Goal: Task Accomplishment & Management: Complete application form

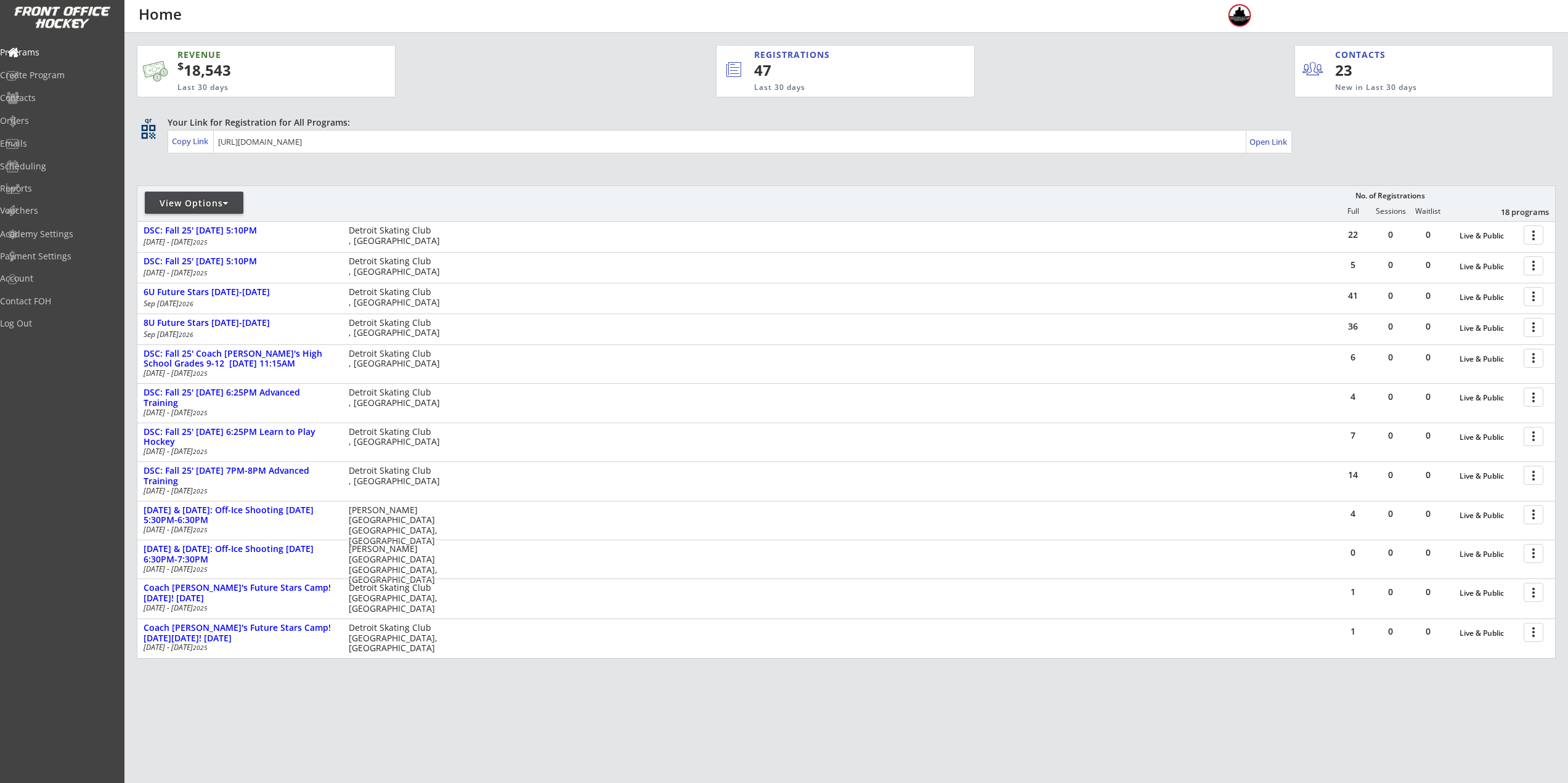
click at [191, 207] on div "View Options" at bounding box center [194, 203] width 98 height 12
select select ""Upcoming Programs""
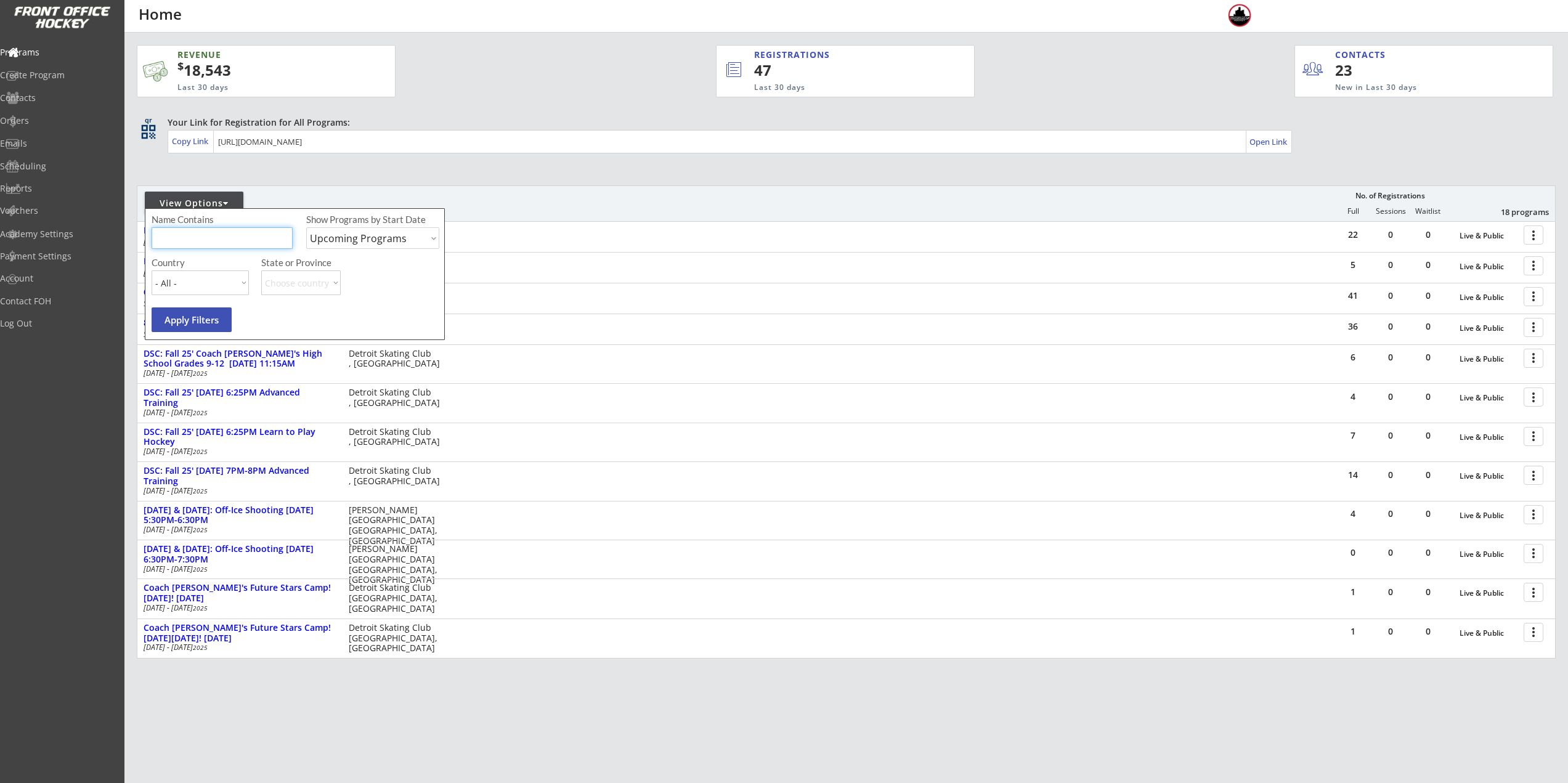
click at [197, 235] on input "input" at bounding box center [222, 237] width 141 height 21
type input "Sunday"
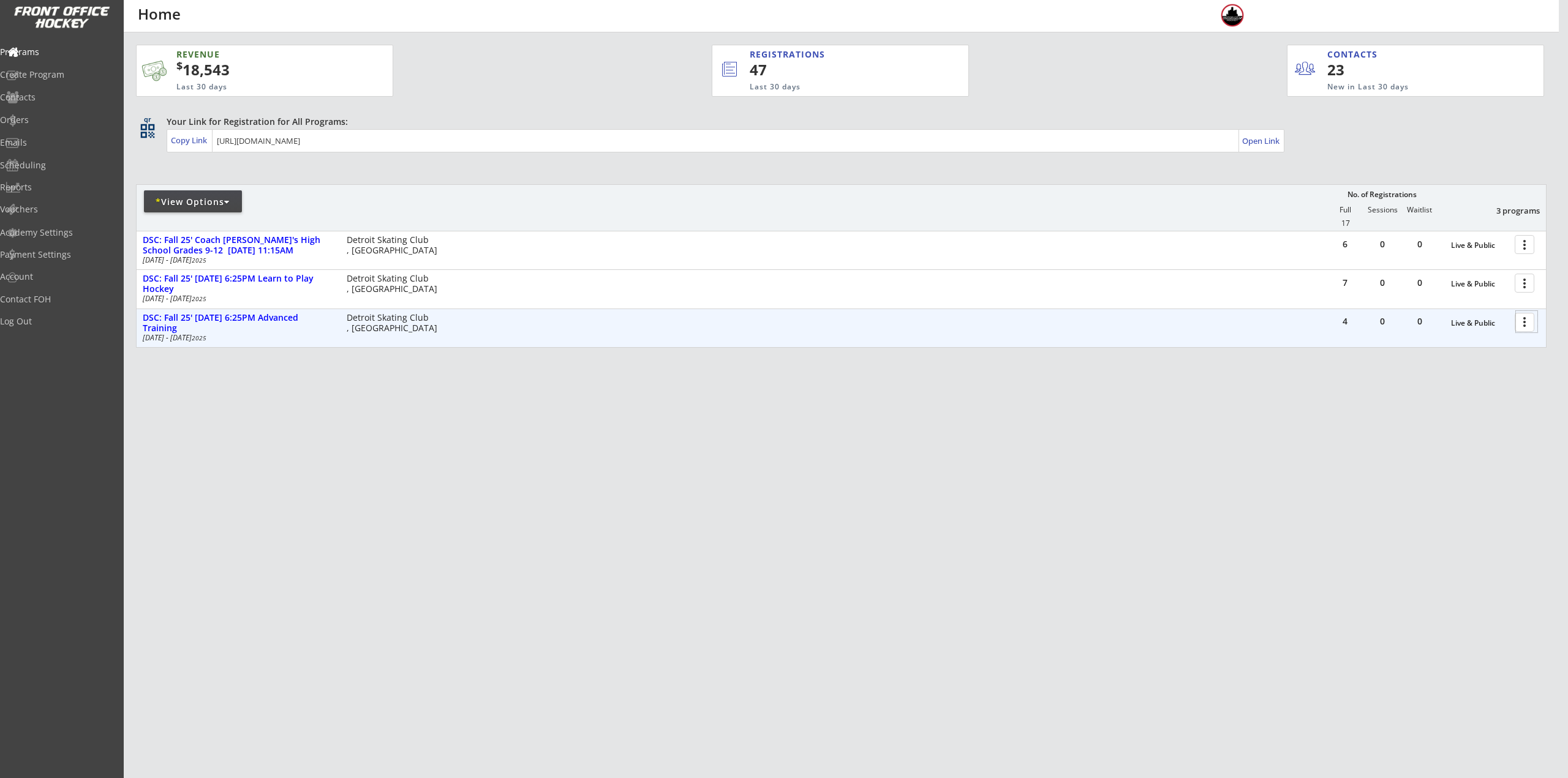
click at [1530, 315] on div at bounding box center [1526, 322] width 21 height 21
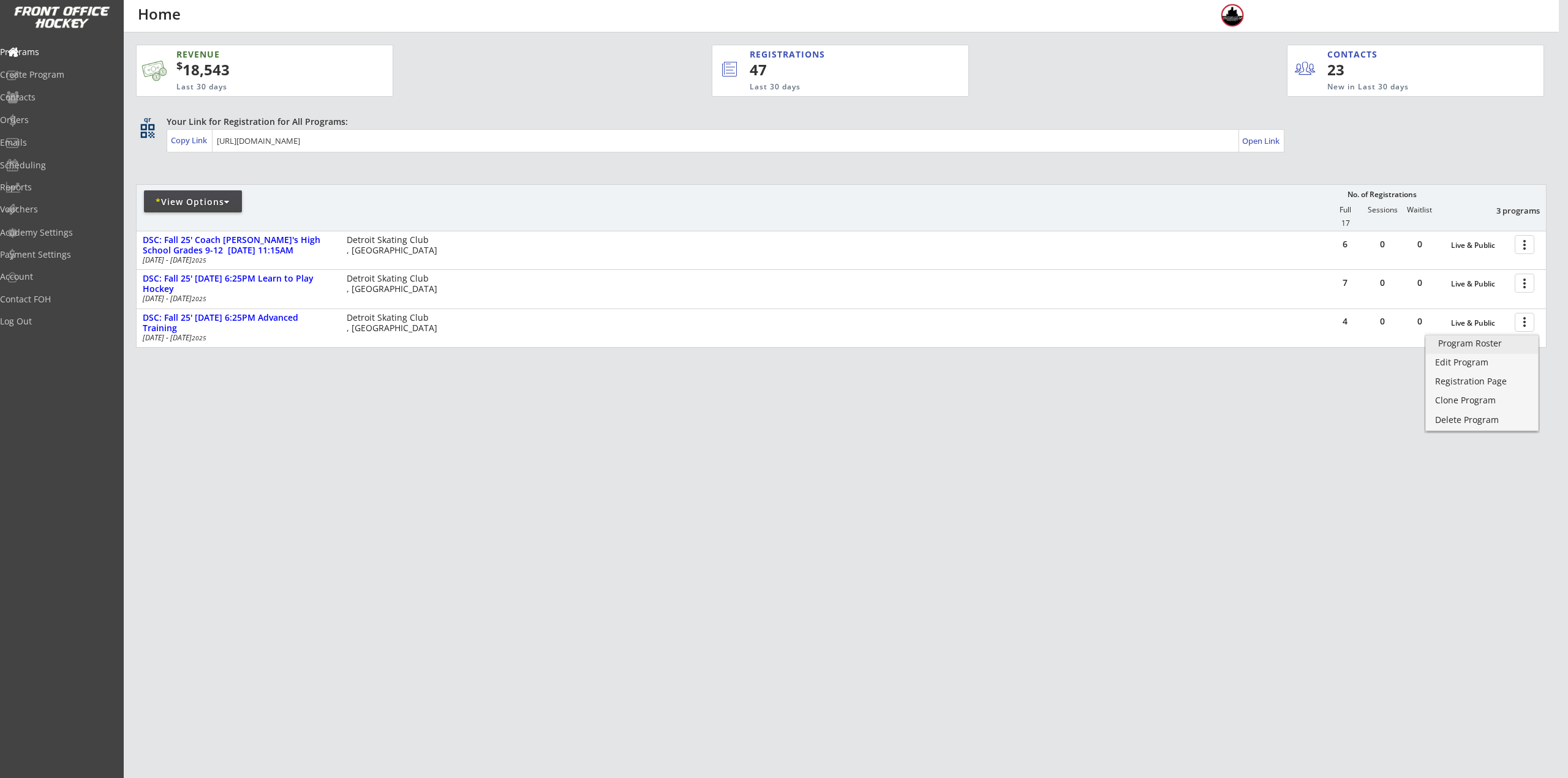
click at [1492, 342] on div "Program Roster" at bounding box center [1481, 344] width 87 height 8
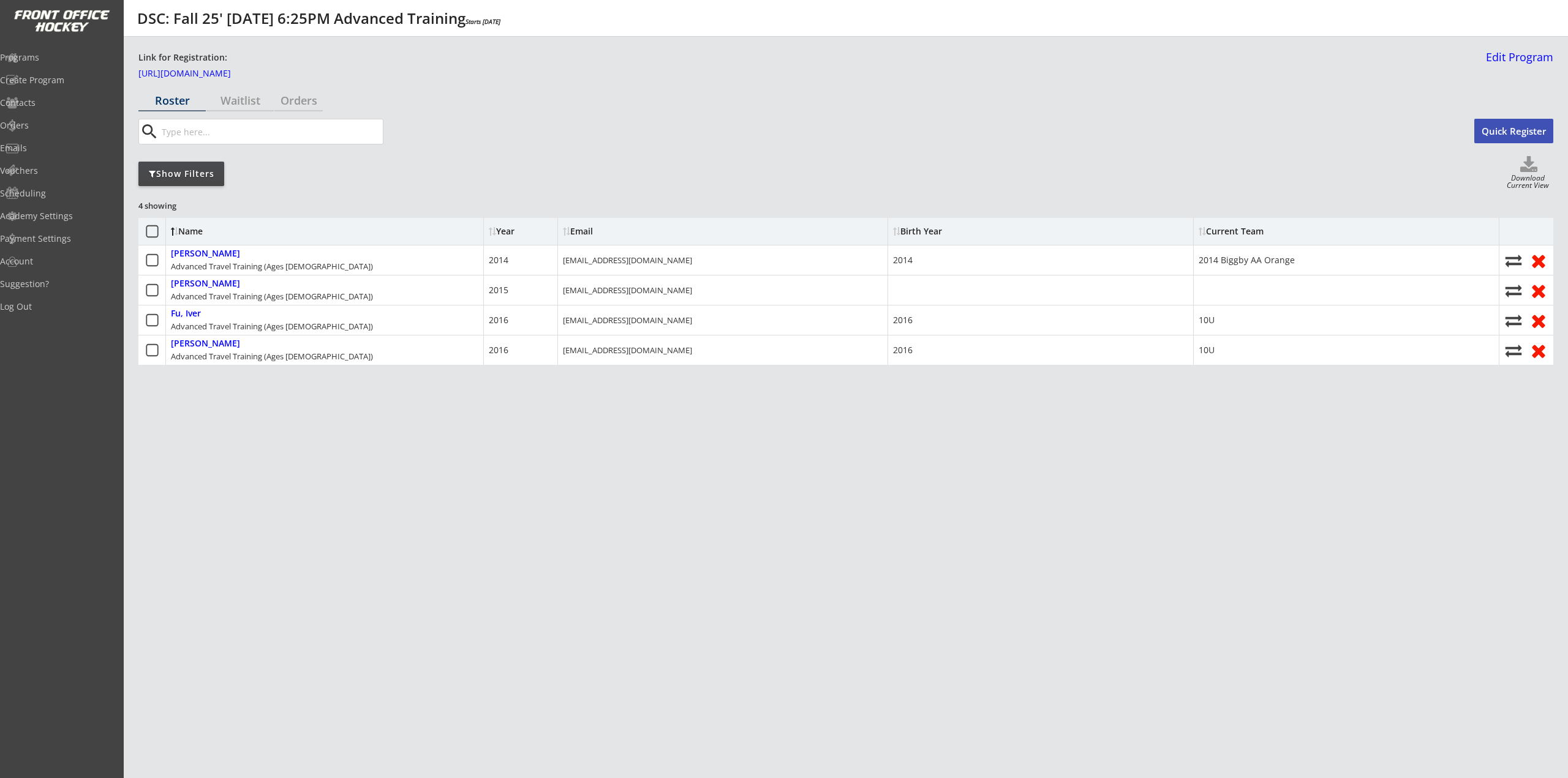
click at [1524, 126] on button "Quick Register" at bounding box center [1514, 131] width 79 height 25
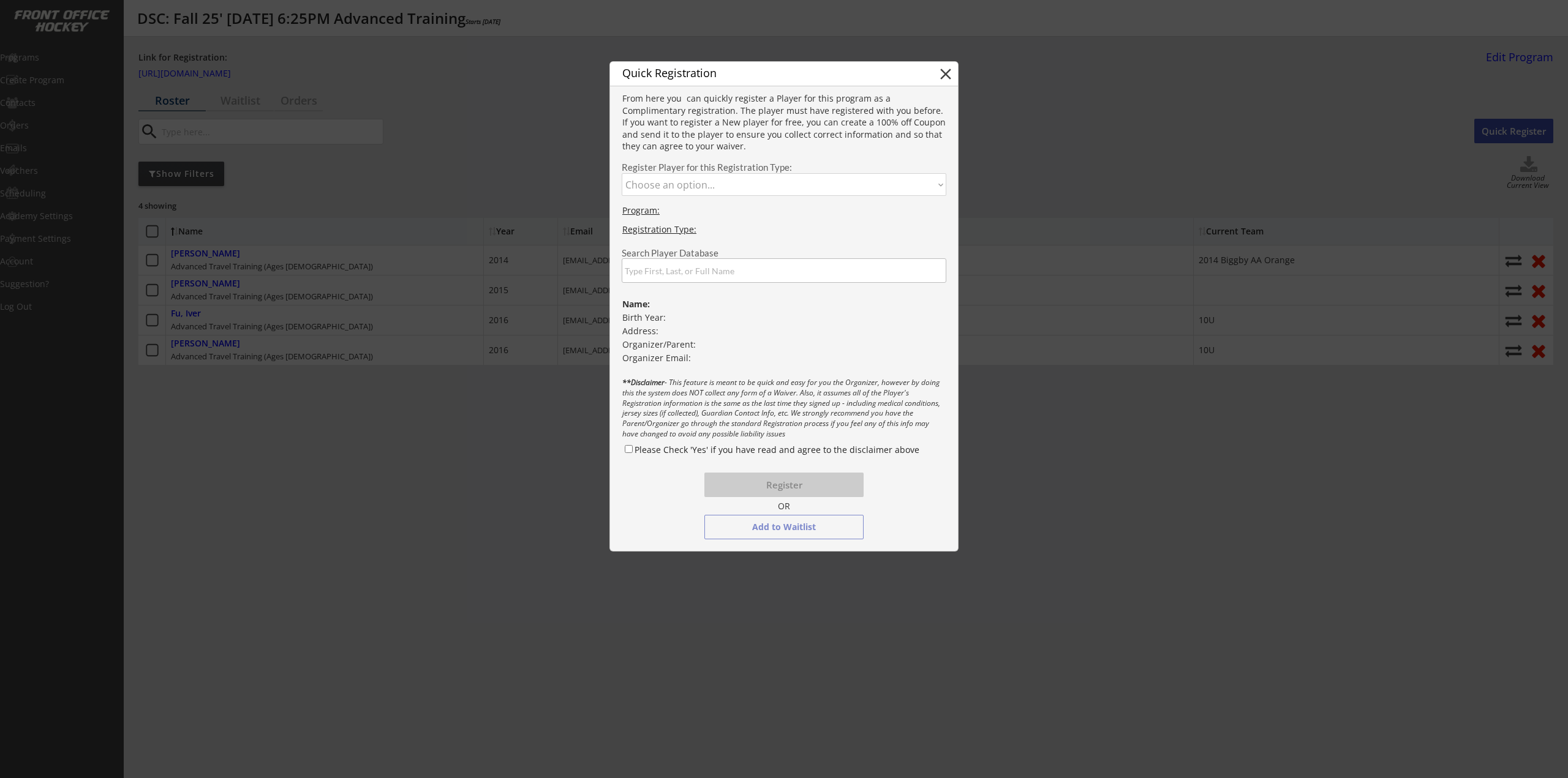
click at [718, 193] on select "Choose an option... Advanced Travel Training (Ages 9 - 19)" at bounding box center [784, 184] width 324 height 23
select select ""1348695171700984260__LOOKUP__1753125831890x736749946716028900""
click at [621, 173] on select "Choose an option... Advanced Travel Training (Ages 9 - 19)" at bounding box center [784, 184] width 324 height 23
click at [707, 266] on input "input" at bounding box center [784, 270] width 324 height 25
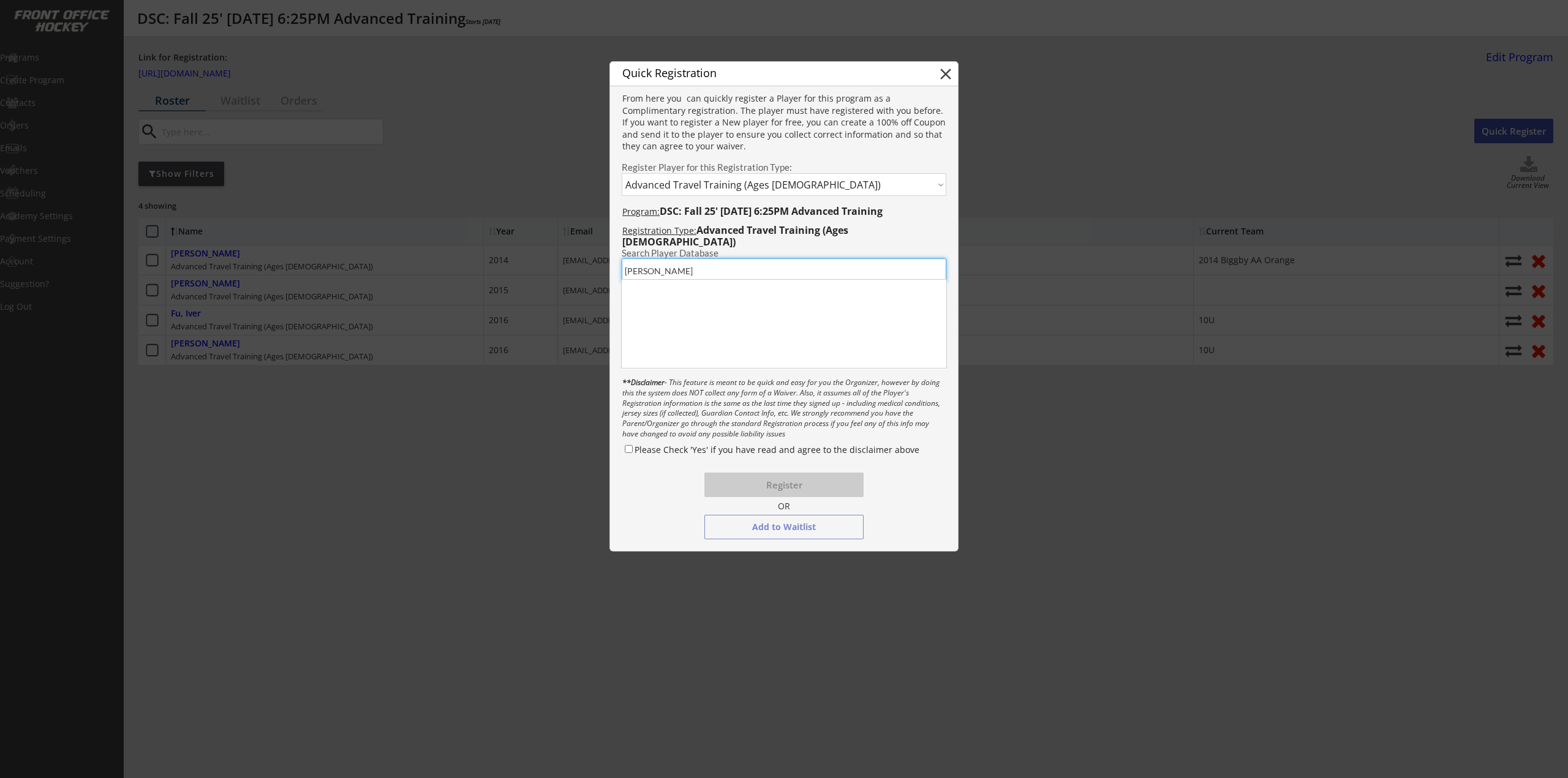
type input "Damien"
click at [669, 283] on div "Damien Lim" at bounding box center [687, 288] width 123 height 12
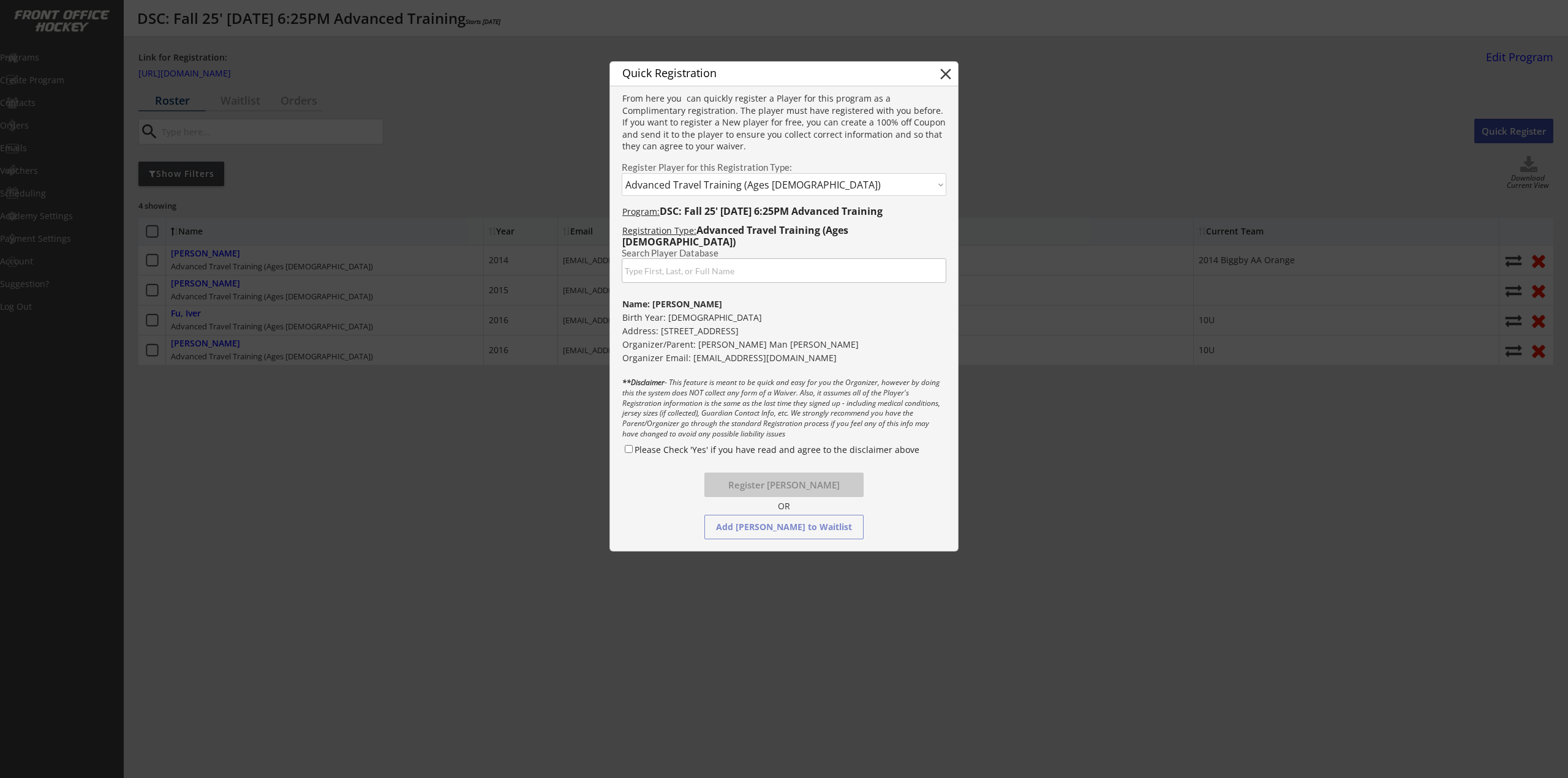
click at [638, 450] on label "Please Check 'Yes' if you have read and agree to the disclaimer above" at bounding box center [778, 450] width 285 height 12
click at [632, 450] on input "Please Check 'Yes' if you have read and agree to the disclaimer above" at bounding box center [628, 449] width 8 height 8
checkbox input "true"
click at [785, 487] on button "Register Damien Lim" at bounding box center [784, 484] width 160 height 25
select select ""PLACEHOLDER_1427118222253""
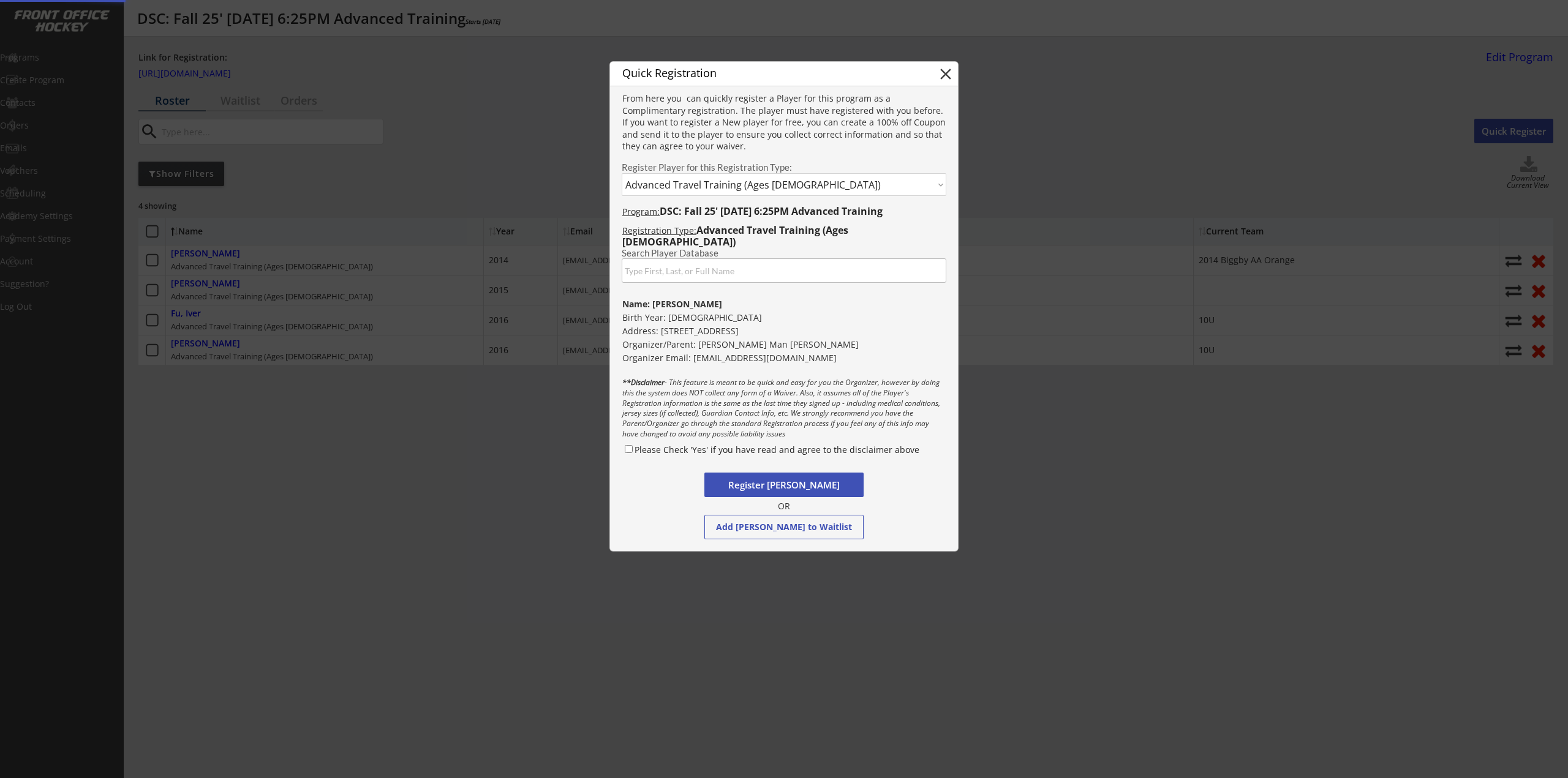
checkbox input "false"
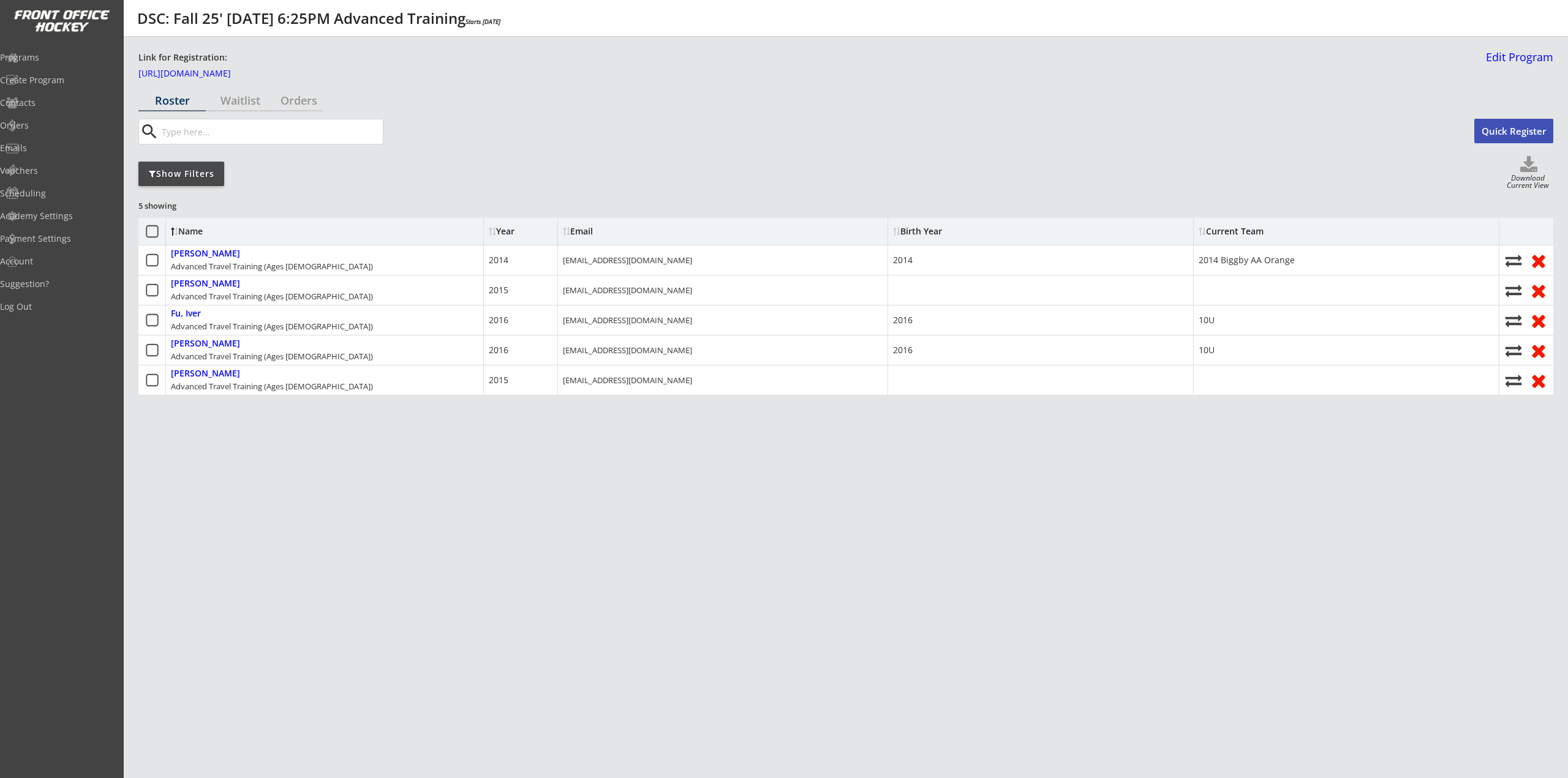
click at [446, 482] on div "Roster Waitlist Orders search Quick Register Show Filters Download Current View…" at bounding box center [846, 320] width 1415 height 460
click at [309, 185] on div "Show Filters Download Current View" at bounding box center [846, 173] width 1415 height 35
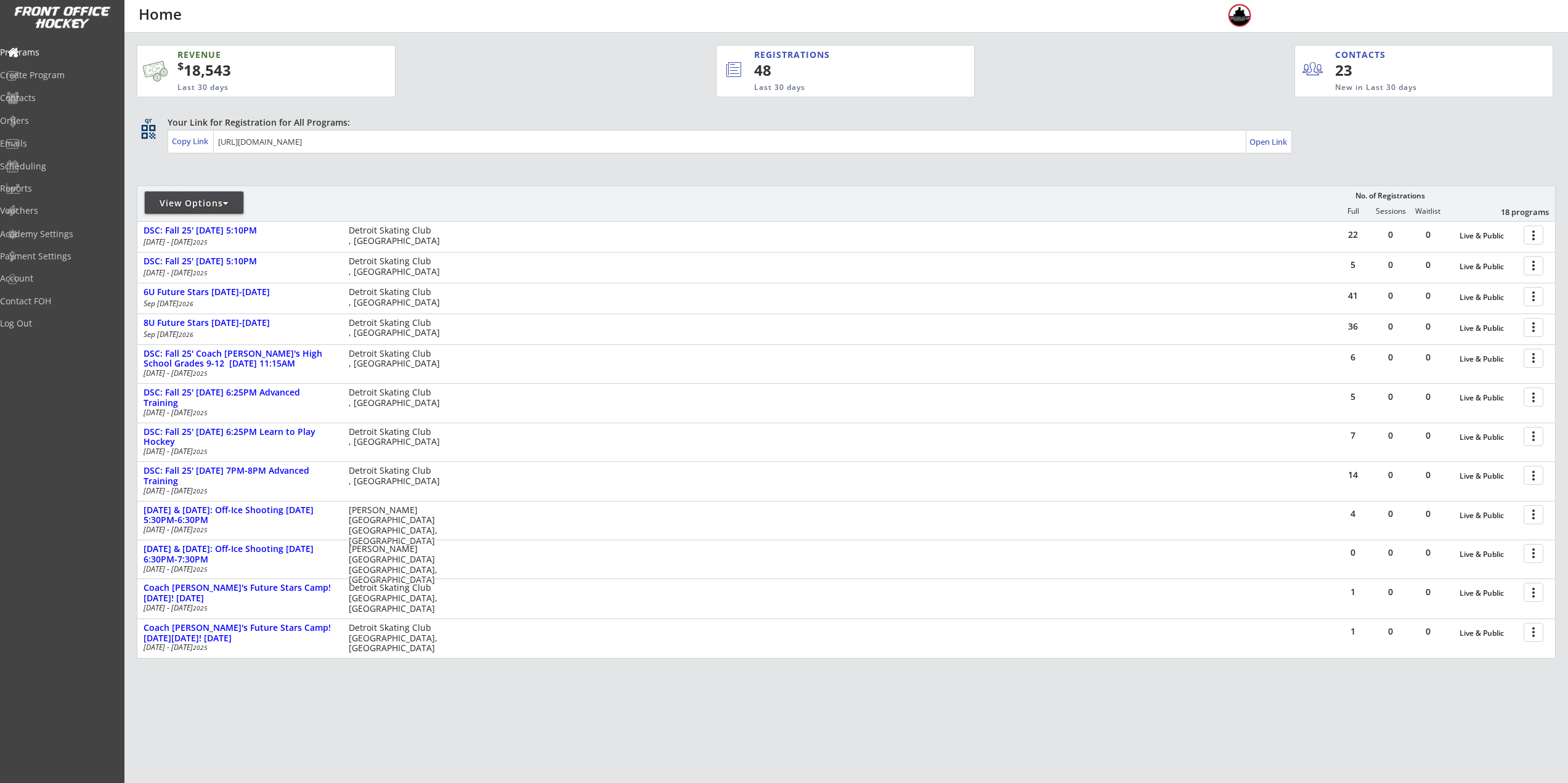
click at [211, 207] on div "View Options" at bounding box center [194, 203] width 98 height 12
select select ""Upcoming Programs""
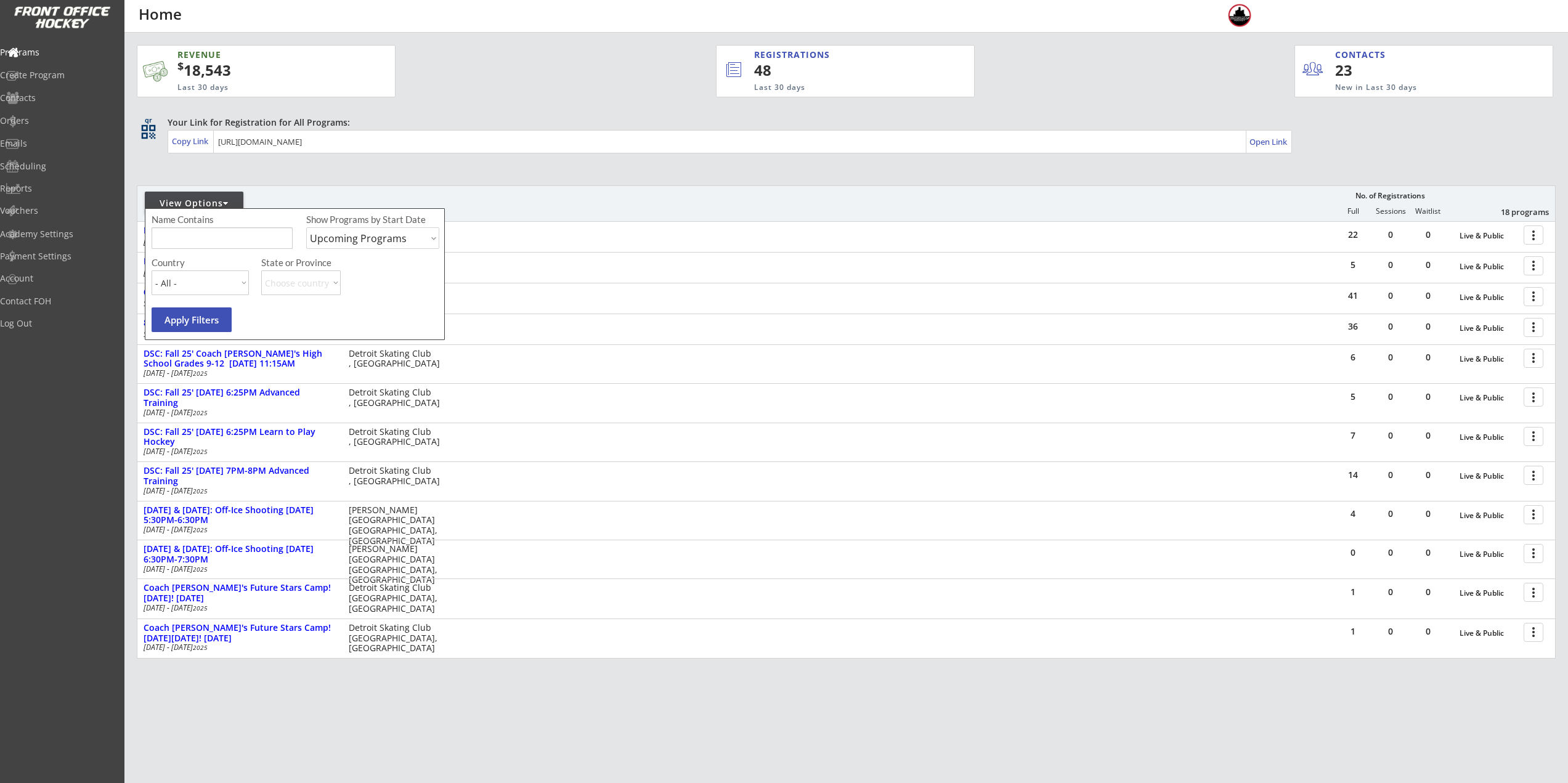
click at [208, 233] on input "input" at bounding box center [222, 237] width 141 height 21
type input "walk on"
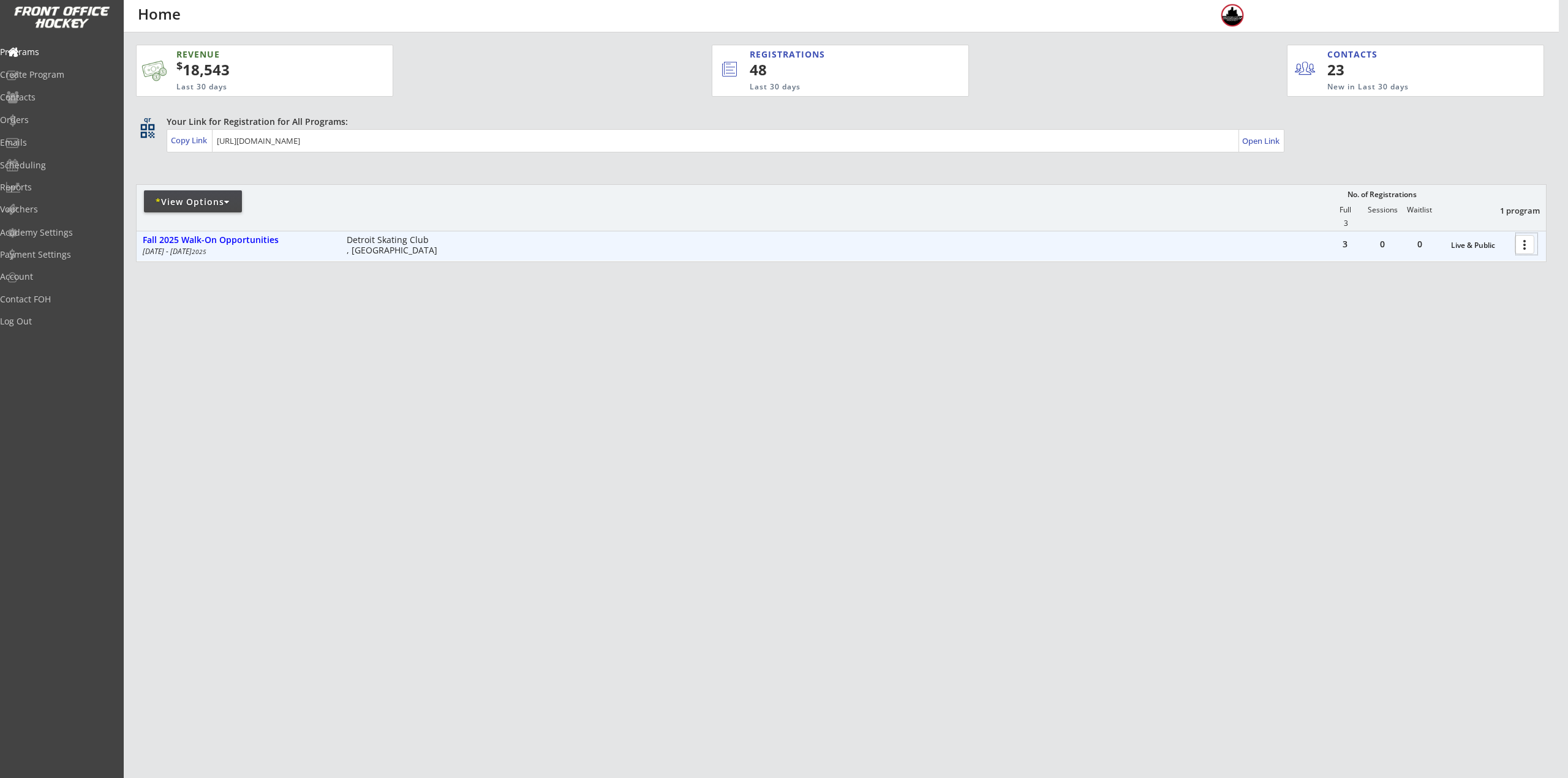
click at [1521, 240] on div at bounding box center [1526, 243] width 21 height 21
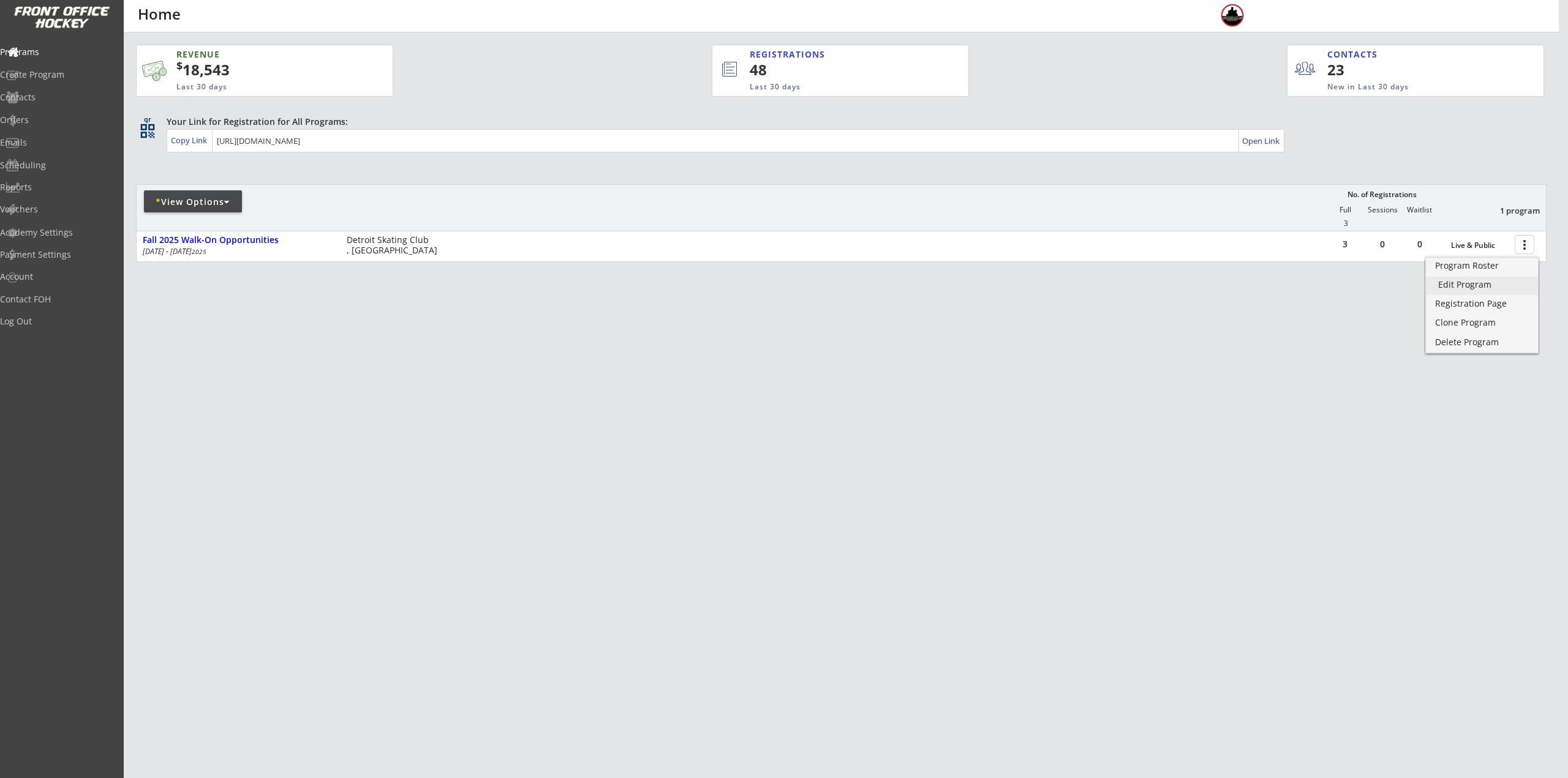
click at [1483, 289] on div "Edit Program" at bounding box center [1481, 284] width 87 height 8
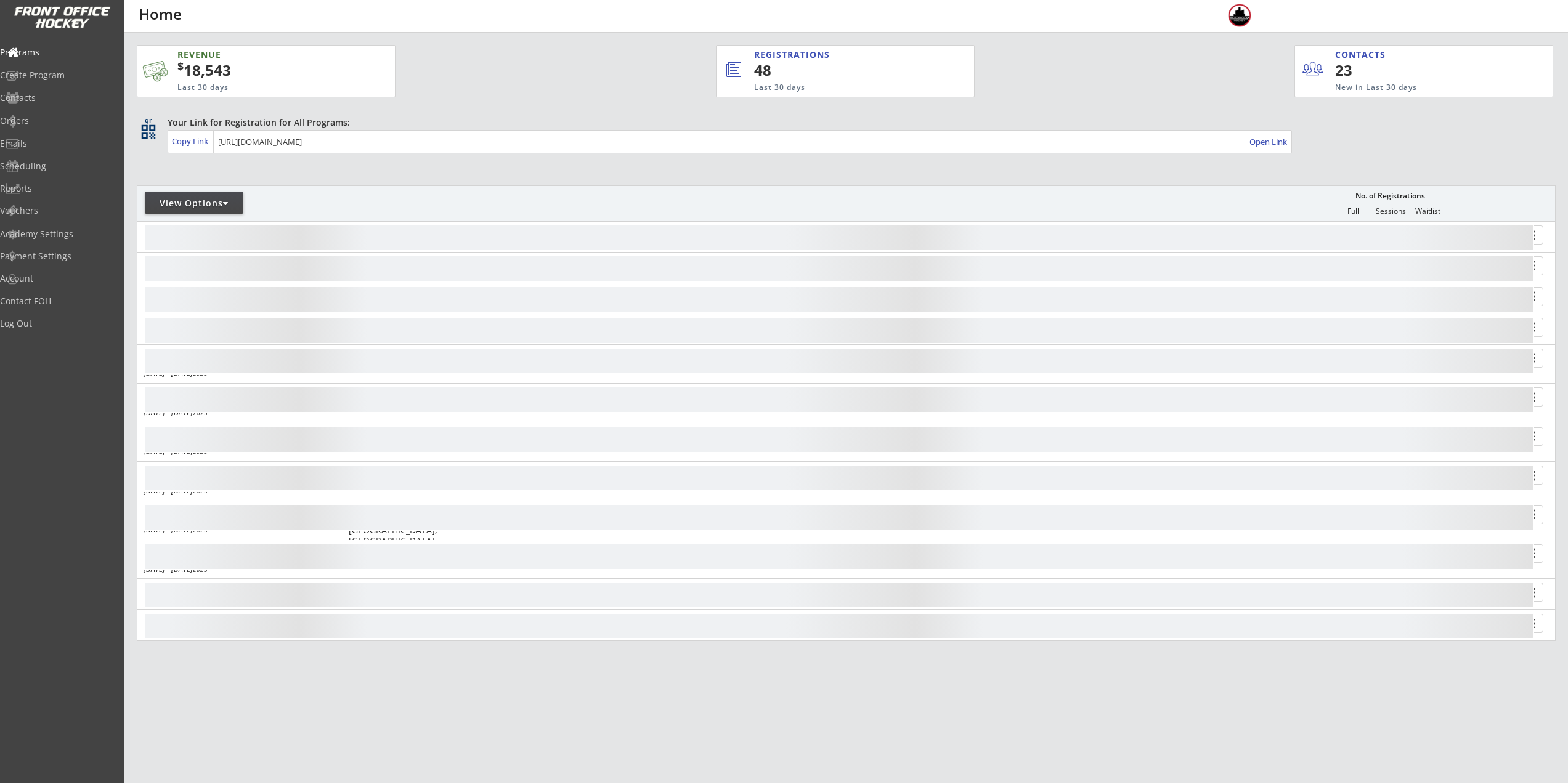
click at [212, 213] on div "View Options" at bounding box center [194, 202] width 98 height 22
select select ""Upcoming Programs""
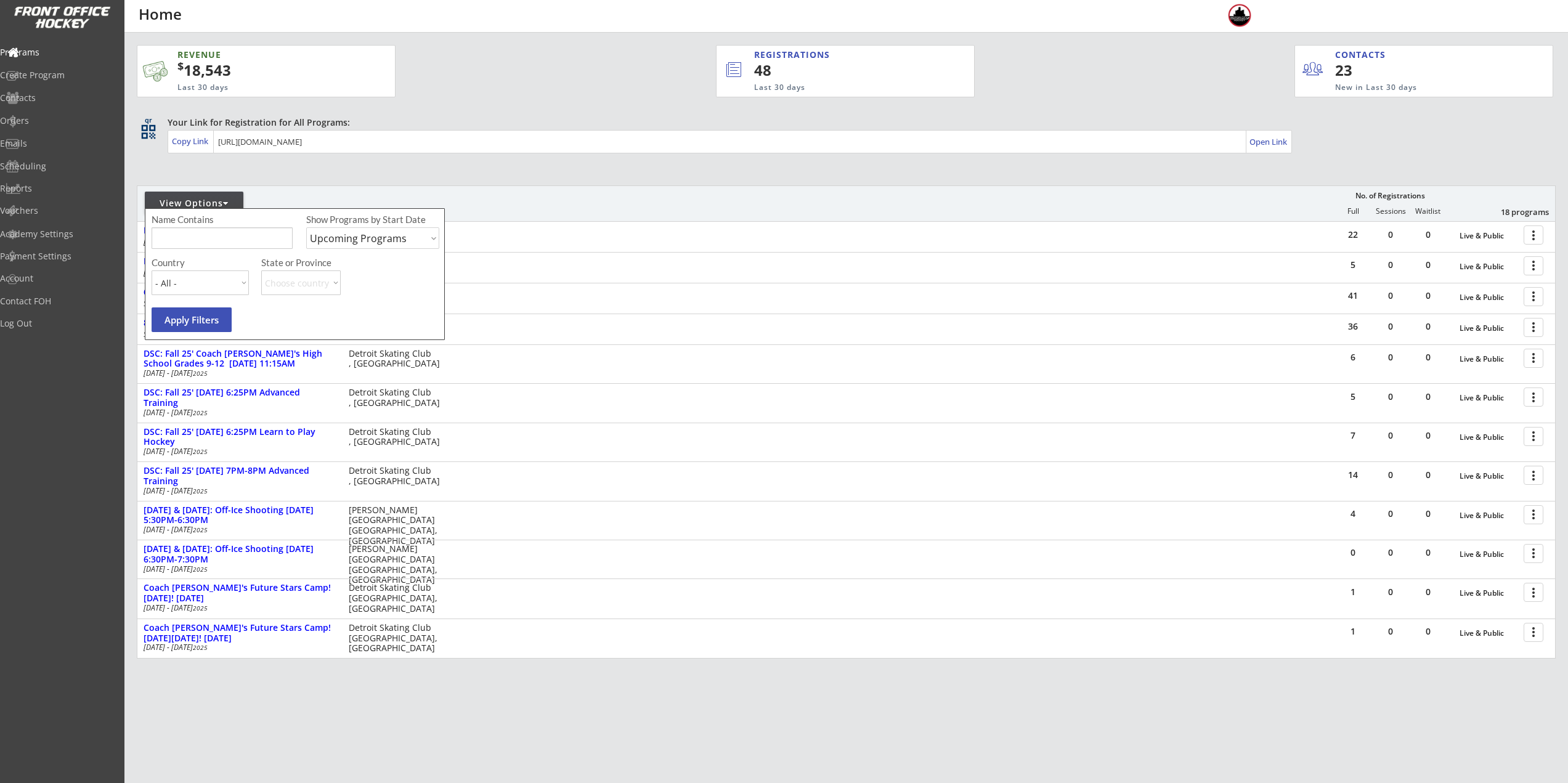
click at [209, 244] on input "input" at bounding box center [222, 237] width 141 height 21
type input "f"
click at [59, 104] on div "Contacts" at bounding box center [58, 98] width 117 height 21
select select ""Players""
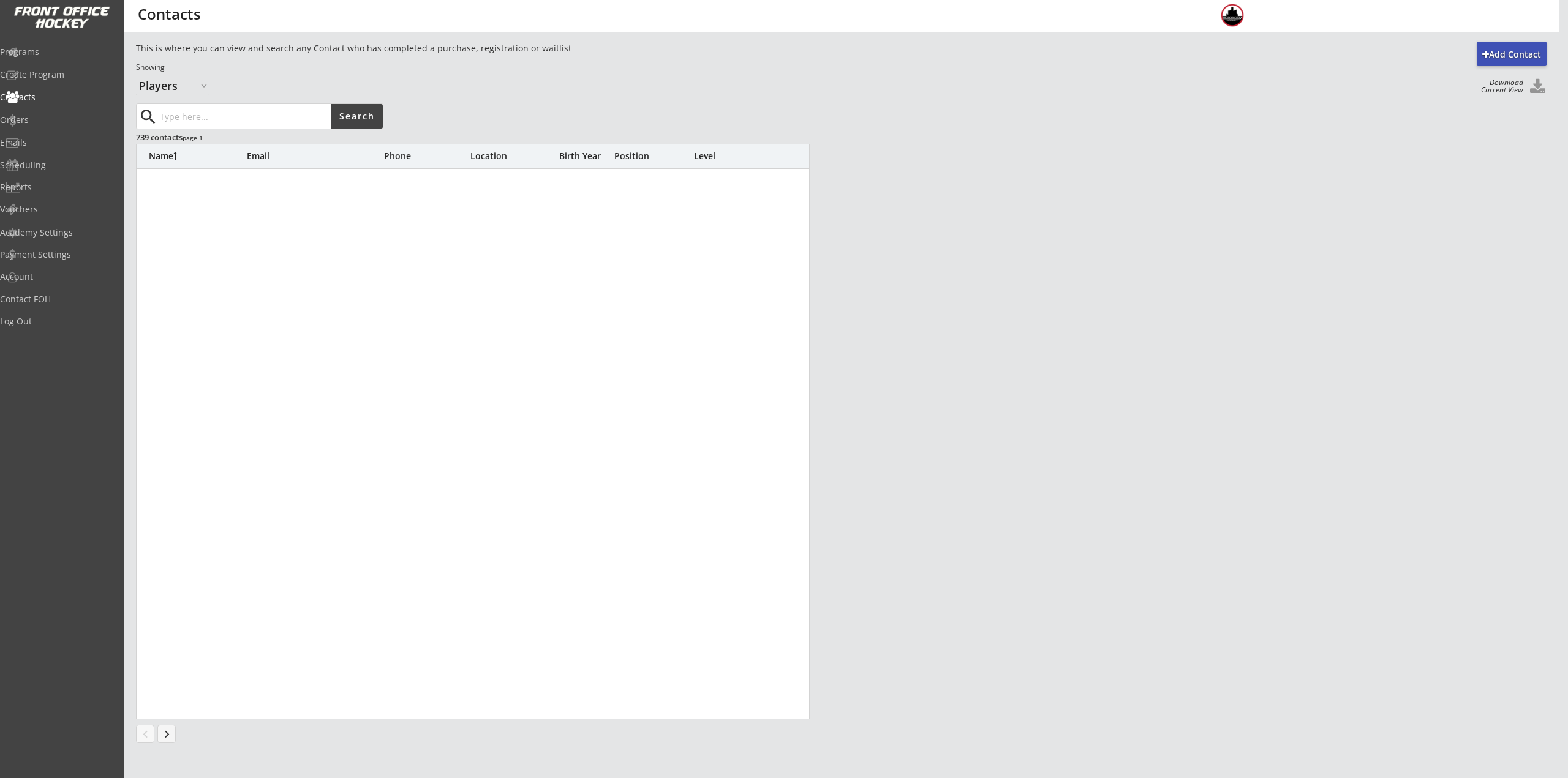
click at [198, 113] on input "input" at bounding box center [244, 116] width 174 height 25
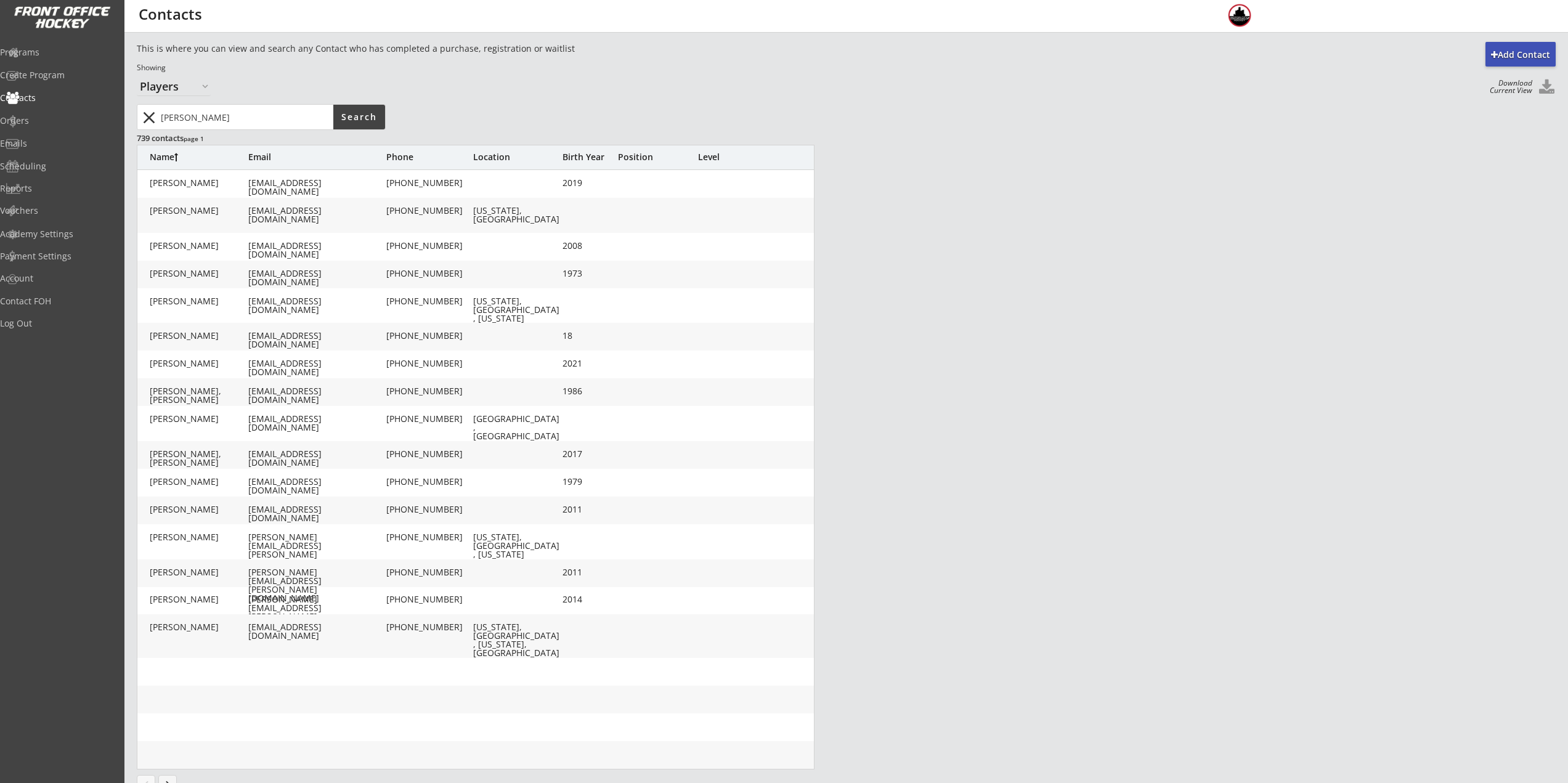
click at [167, 115] on input "input" at bounding box center [245, 117] width 175 height 25
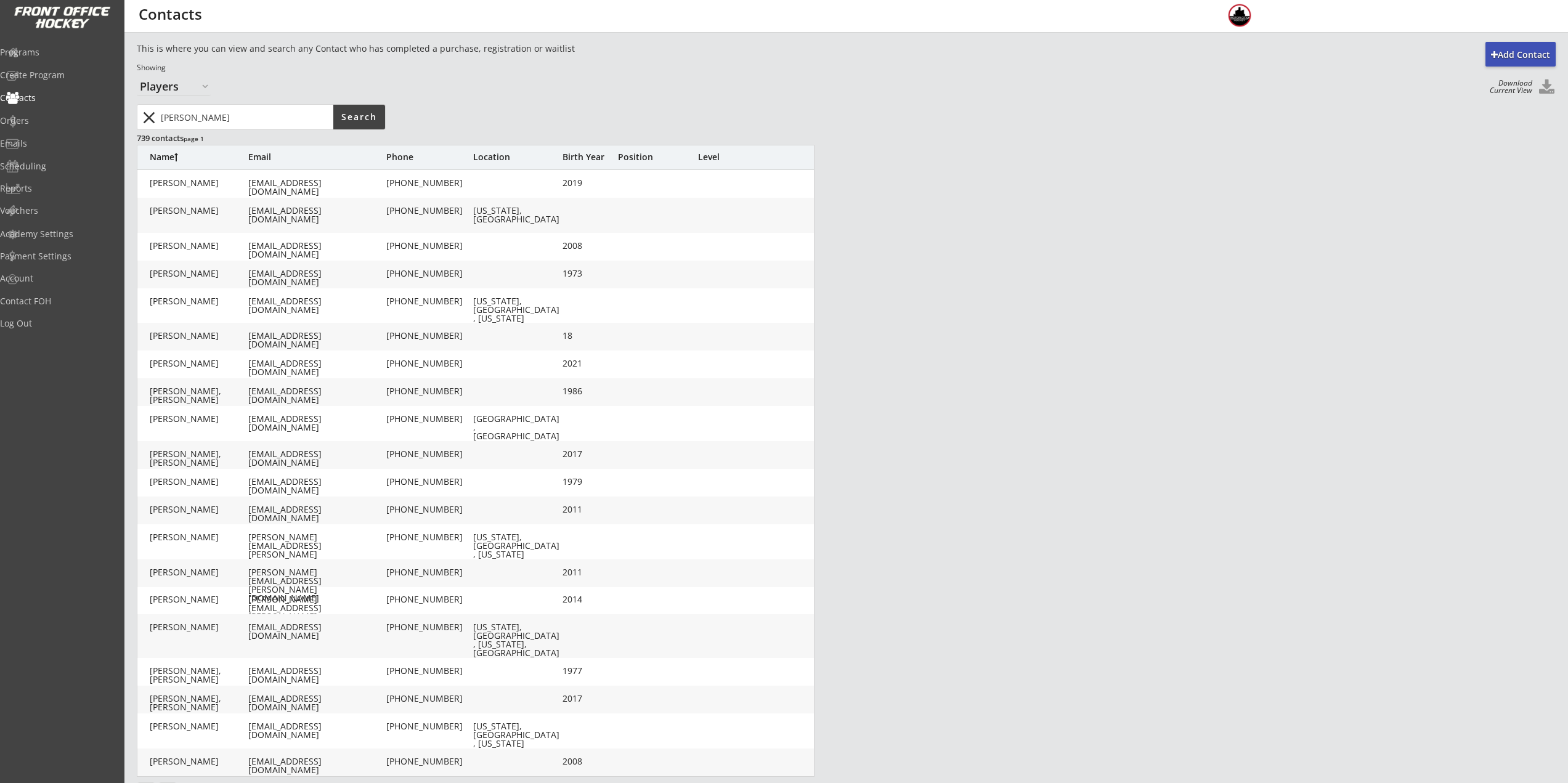
click at [291, 109] on input "input" at bounding box center [245, 117] width 175 height 25
click at [85, 108] on body "REVENUE $ 18,543 Last 30 days REGISTRATIONS 48 Last 30 days CONTACTS 23 New in …" at bounding box center [784, 391] width 1568 height 783
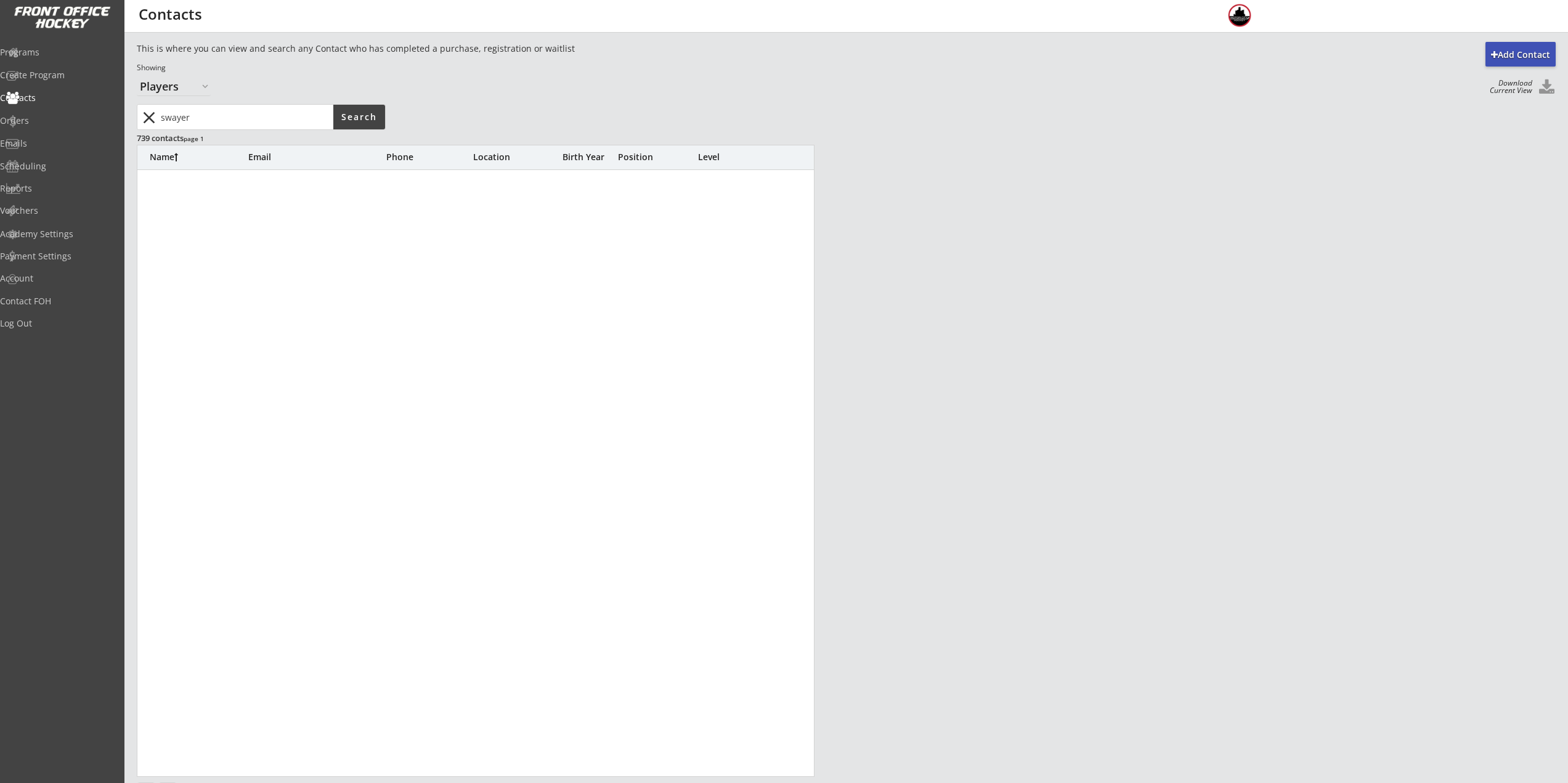
drag, startPoint x: 202, startPoint y: 120, endPoint x: 172, endPoint y: 118, distance: 30.1
click at [150, 118] on div "close" at bounding box center [236, 117] width 195 height 25
type input "sawyer"
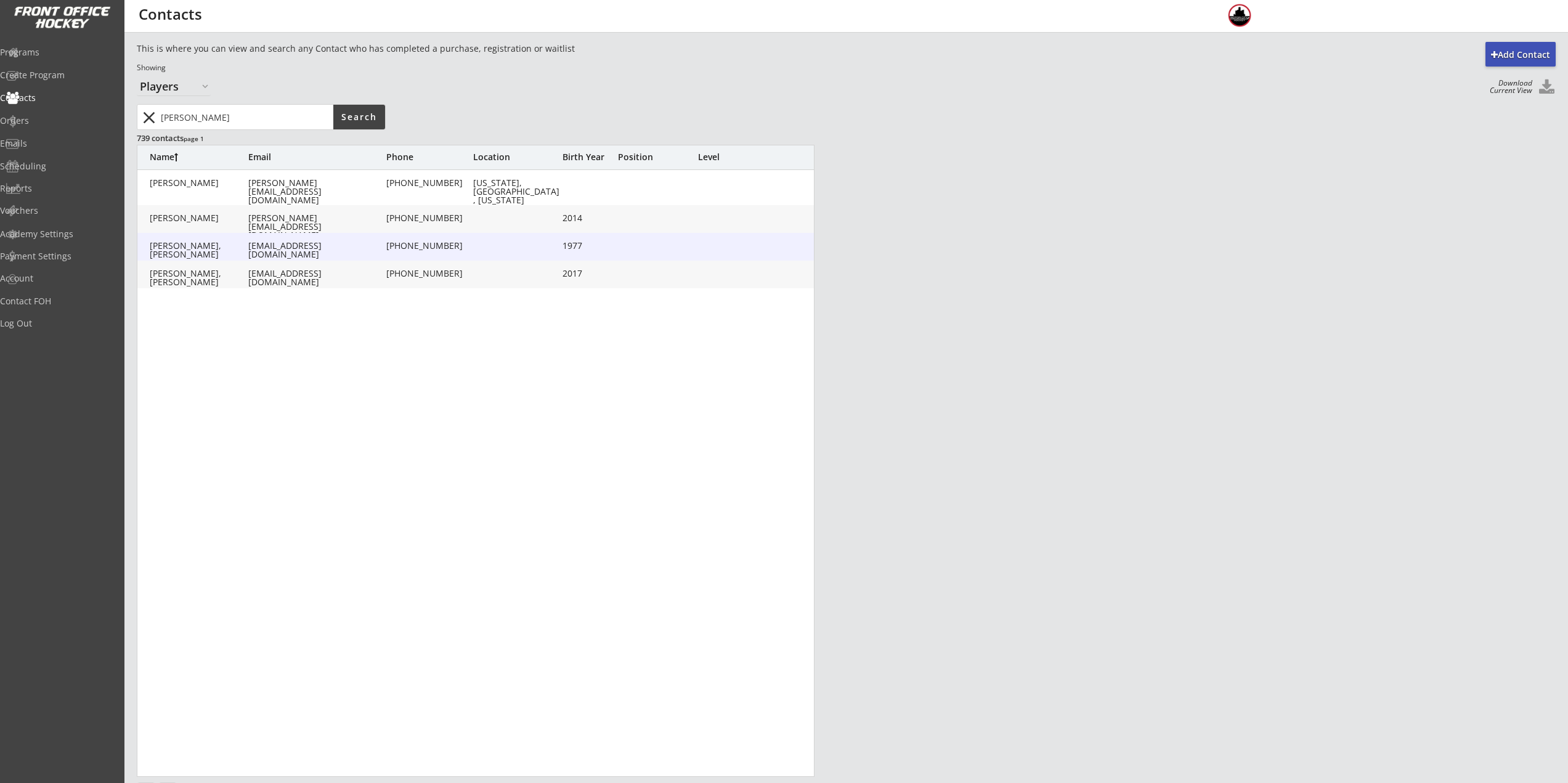
click at [216, 248] on div "Scott, Sawyer" at bounding box center [198, 250] width 98 height 17
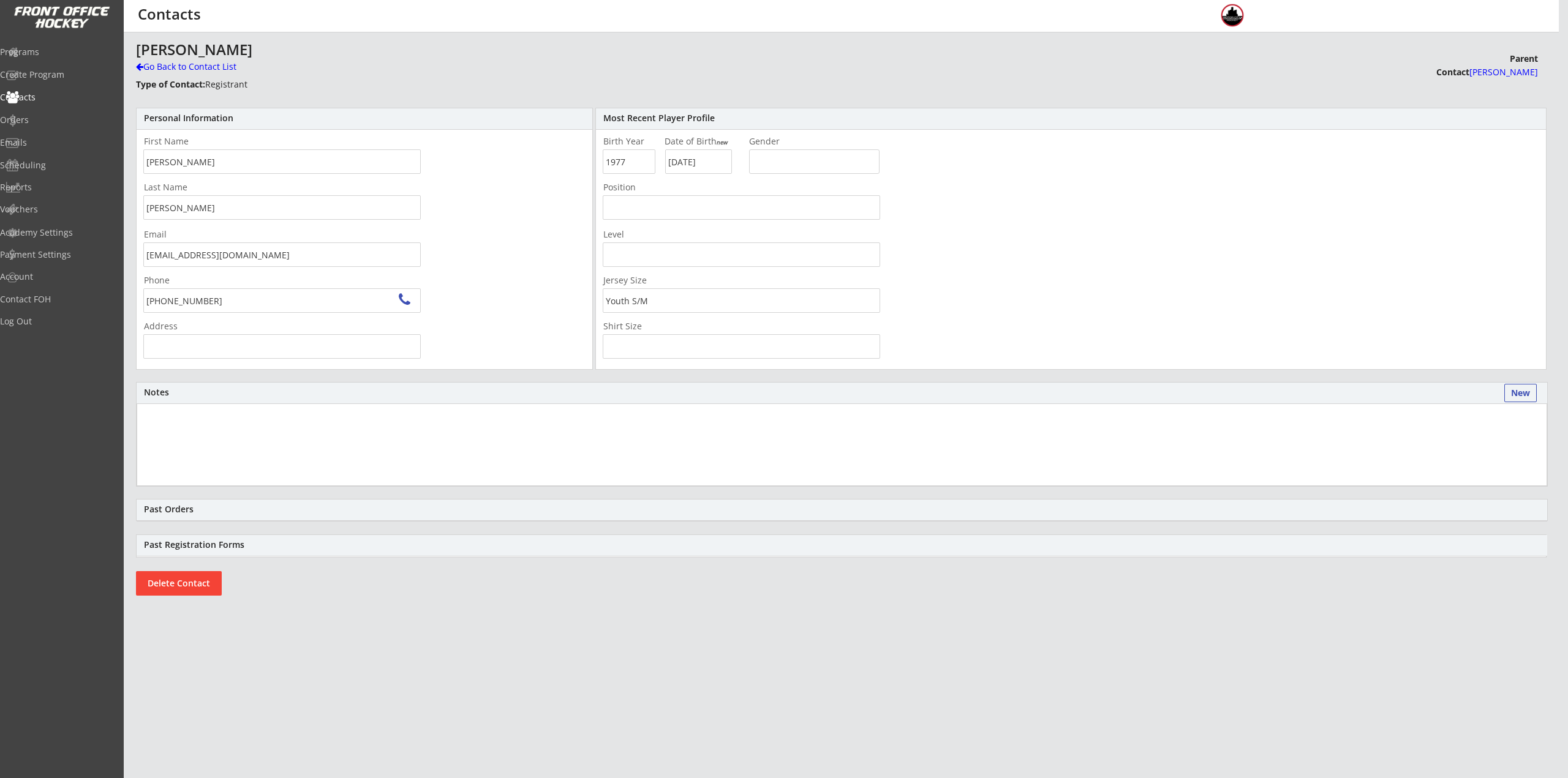
type input "Stratton Dr, Singapore"
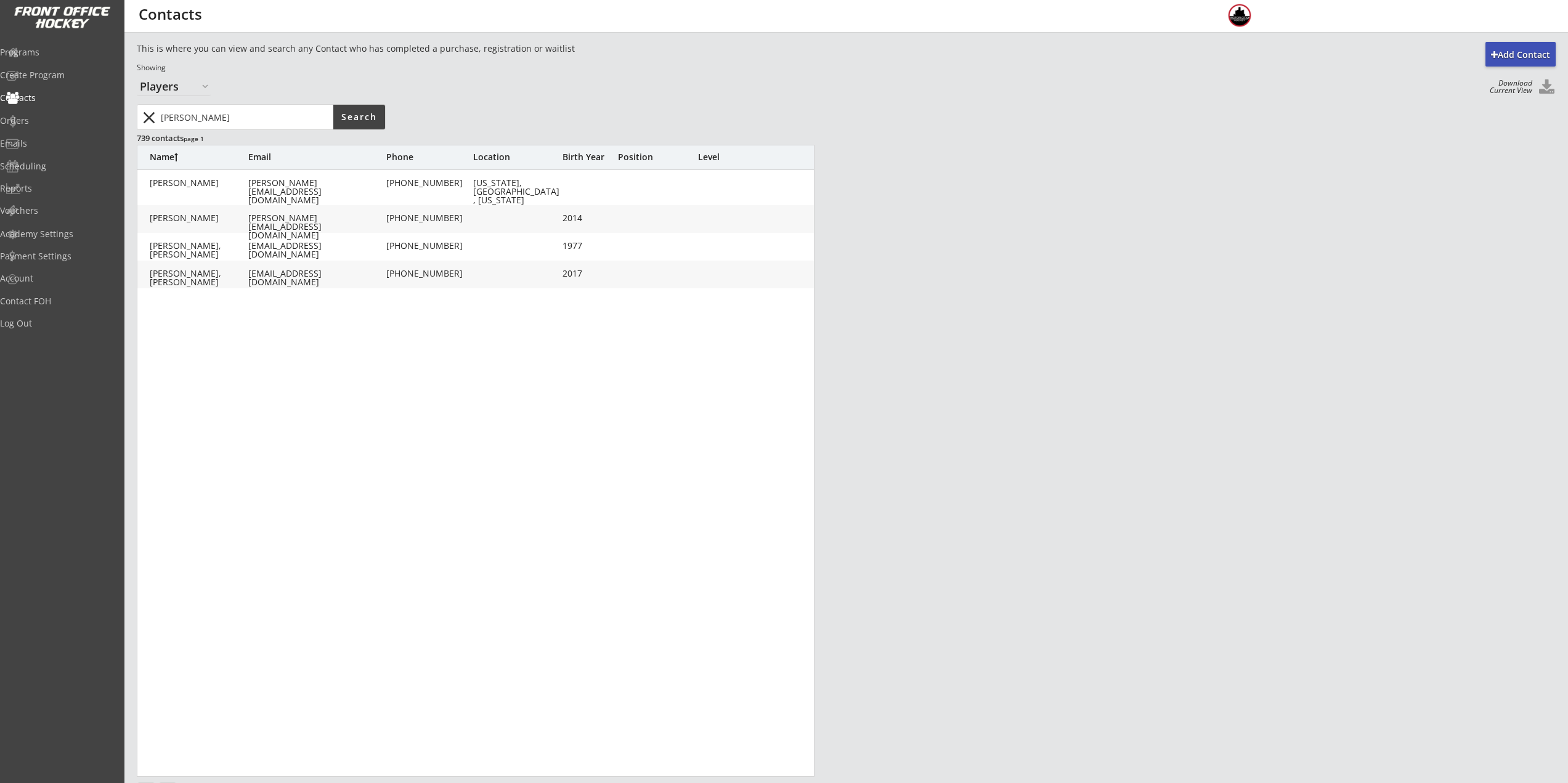
click at [195, 281] on div "Scott, Sawyer dscott900@gmail.com (808) 371-1738 2017" at bounding box center [477, 274] width 678 height 27
type input "Sawyer"
type input "Scott"
type input "dscott900@gmail.com"
type input "(808) 371-1738"
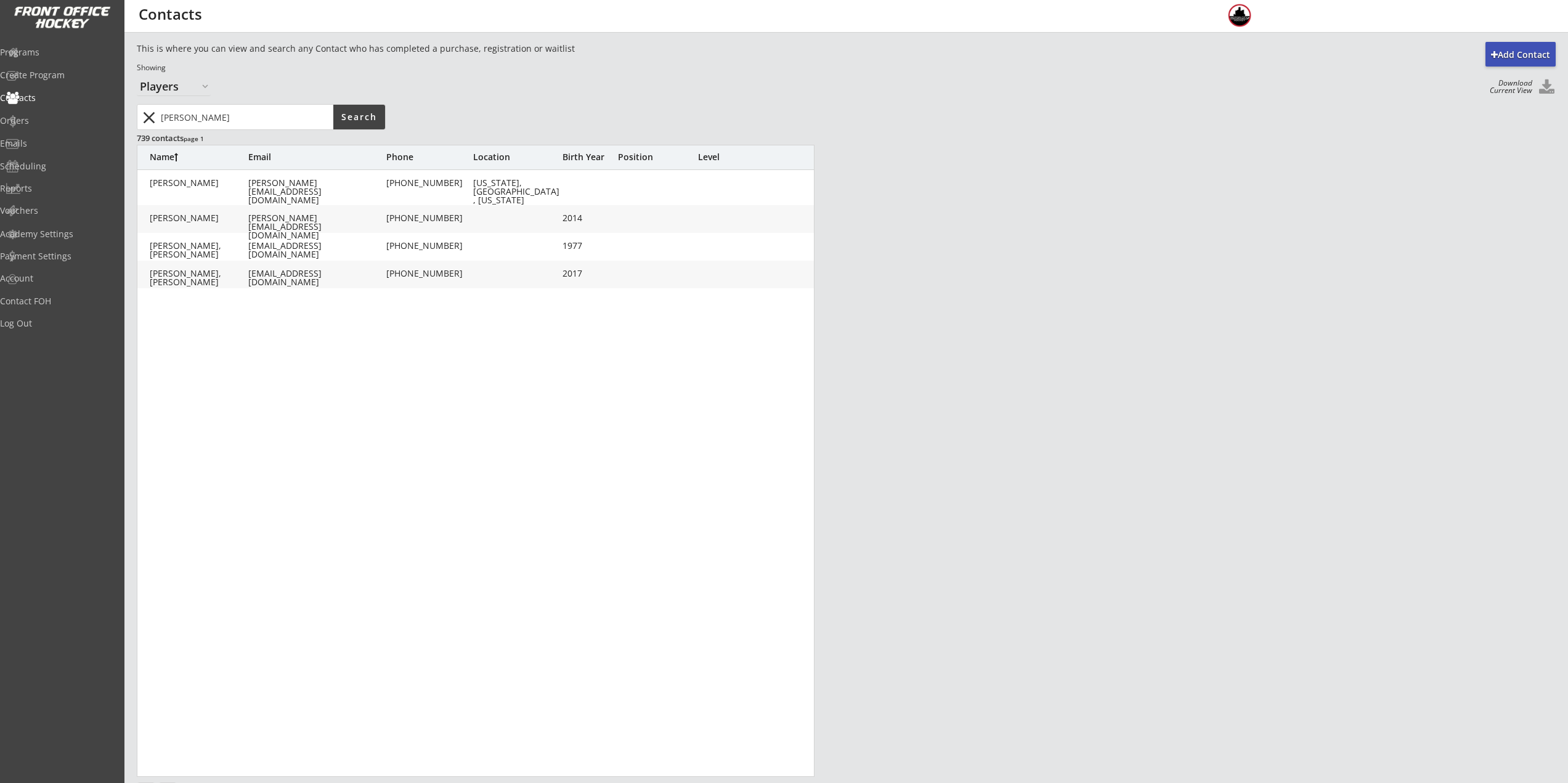
type input "2017"
type input "11/01/2017"
type input "Youth S/M"
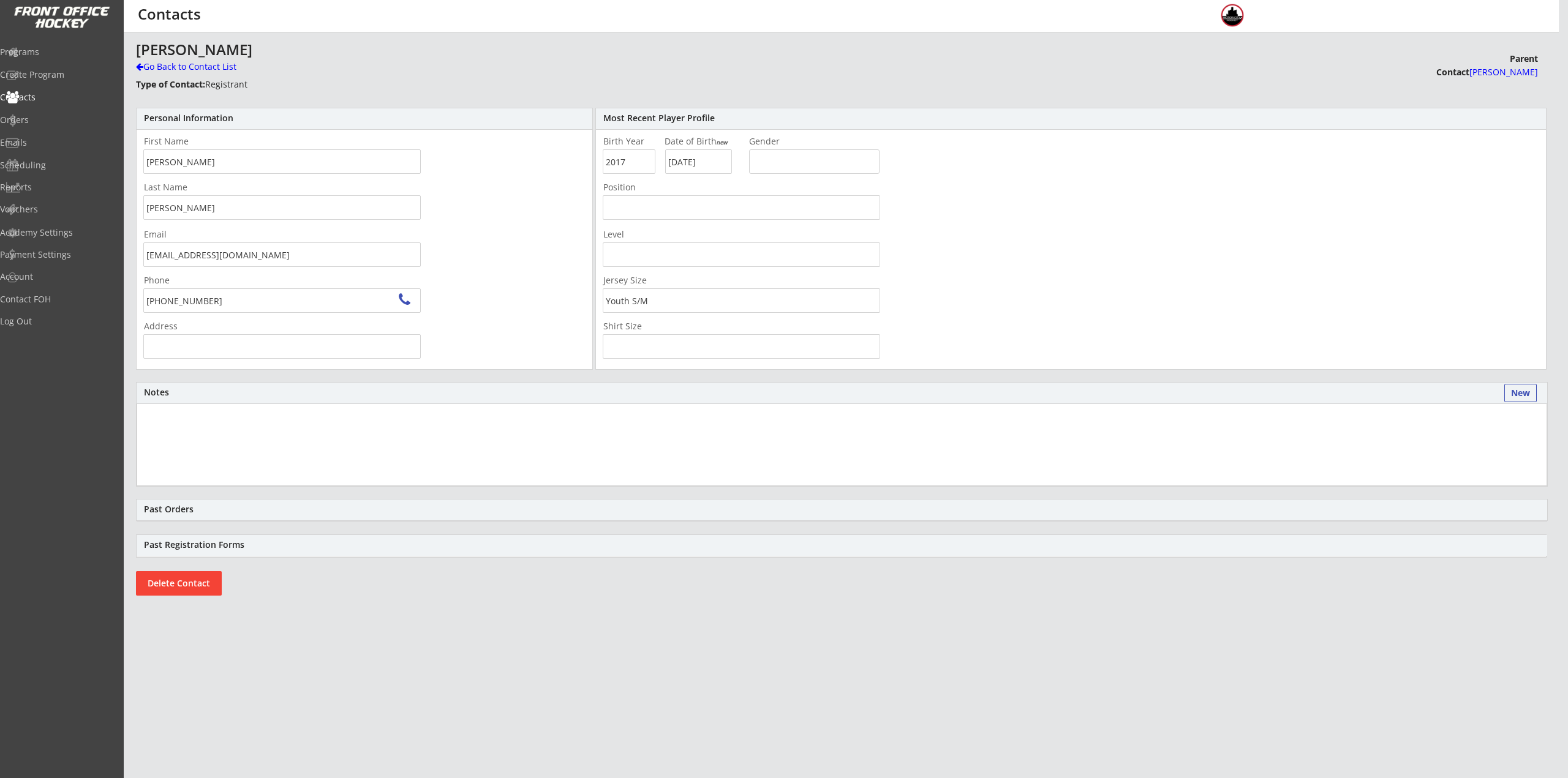
type input "1017 Stratton Dr, Waterford Township, MI 48328, USA"
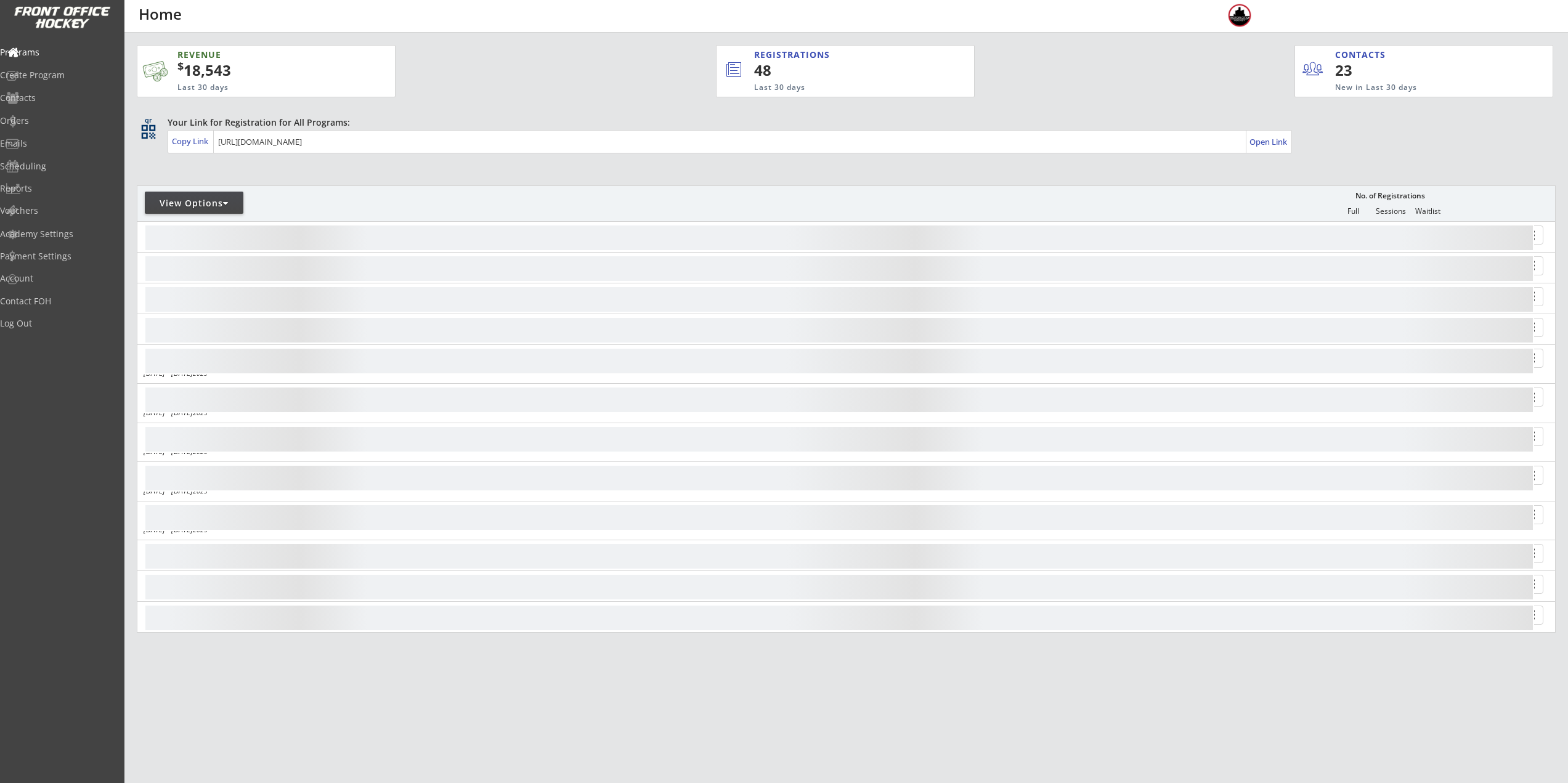
click at [164, 211] on div "View Options" at bounding box center [194, 202] width 98 height 22
select select ""Upcoming Programs""
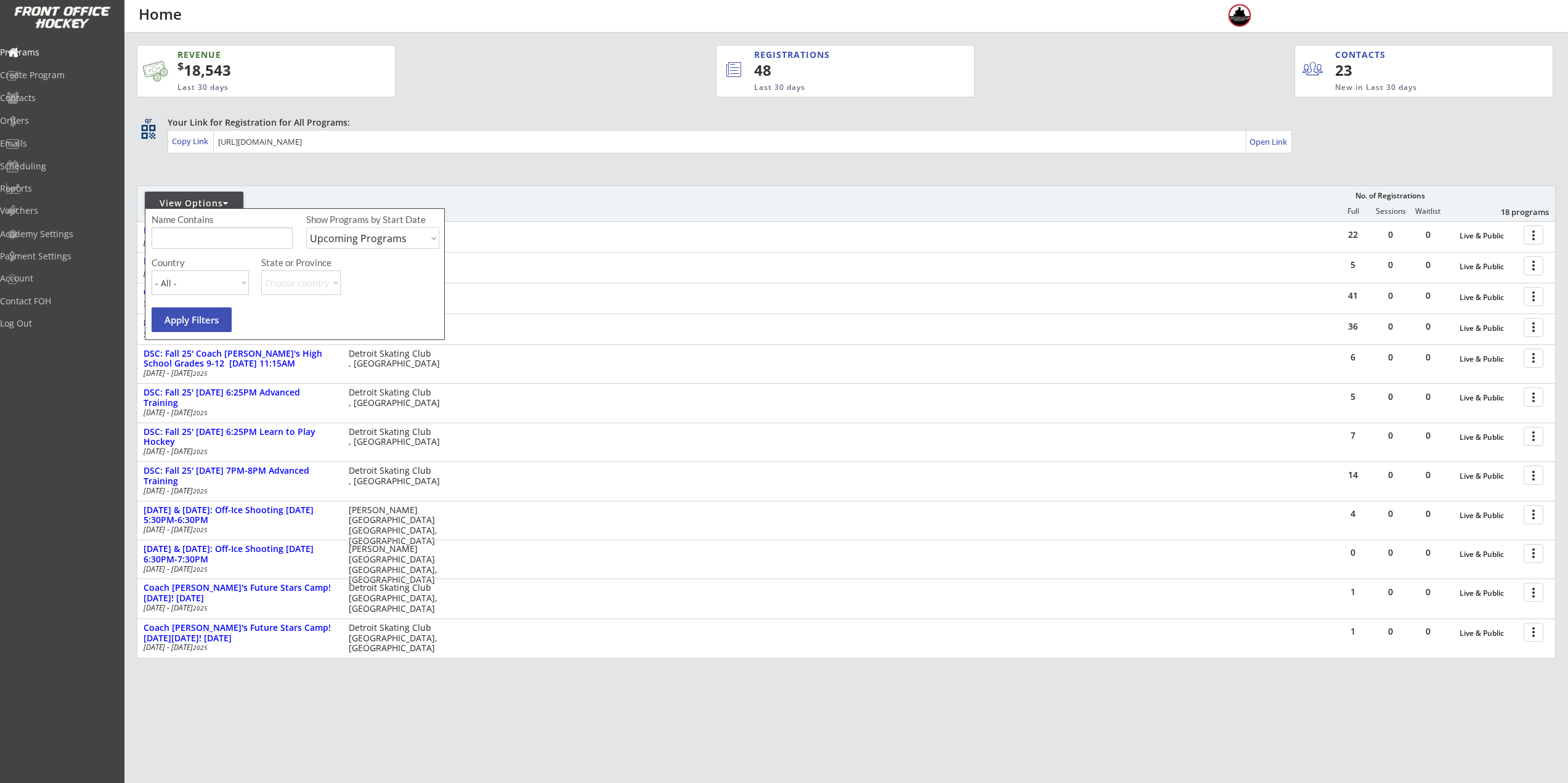
click at [208, 233] on input "input" at bounding box center [222, 237] width 141 height 21
type input "8U"
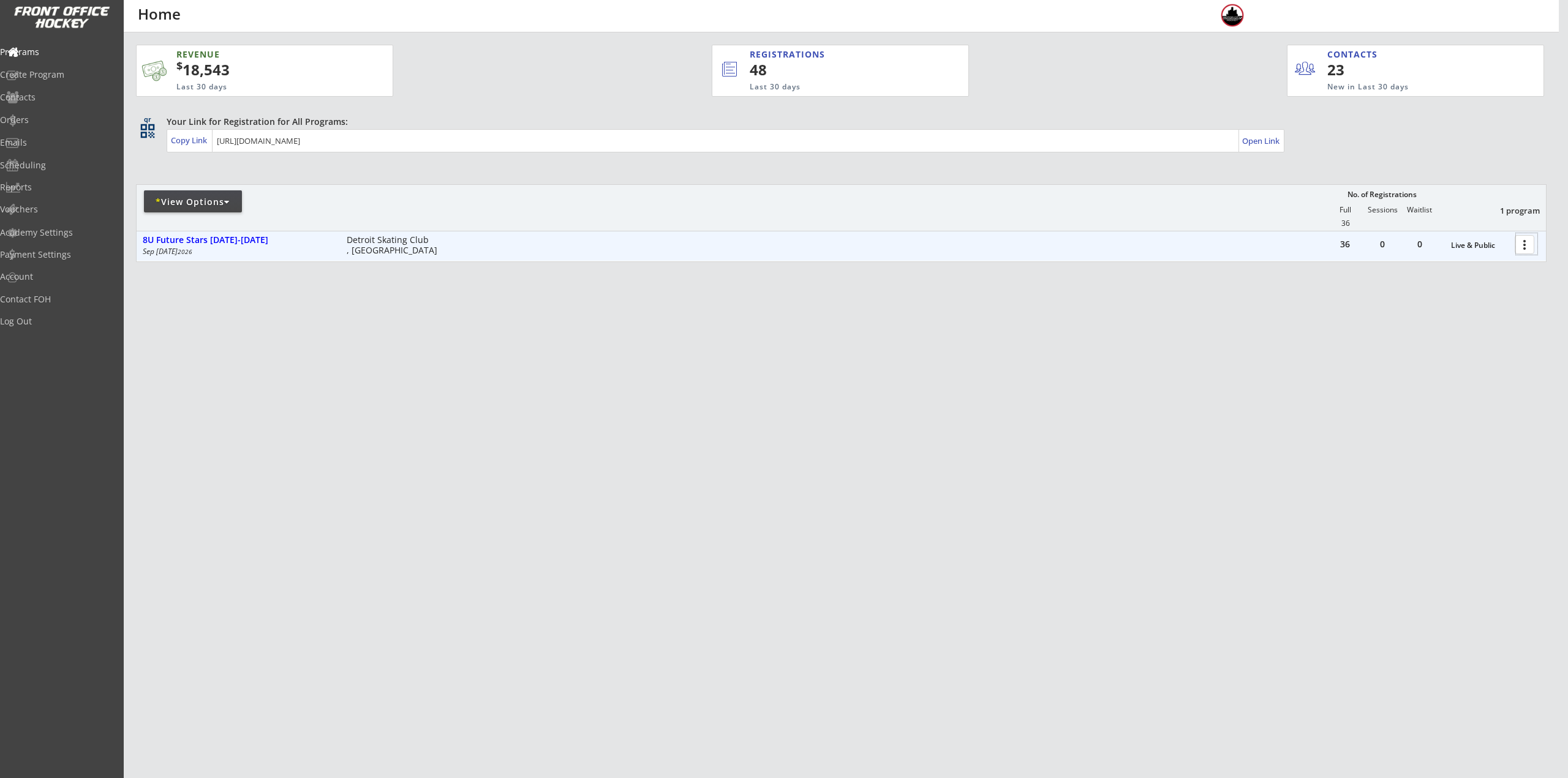
click at [1527, 242] on div at bounding box center [1526, 243] width 21 height 21
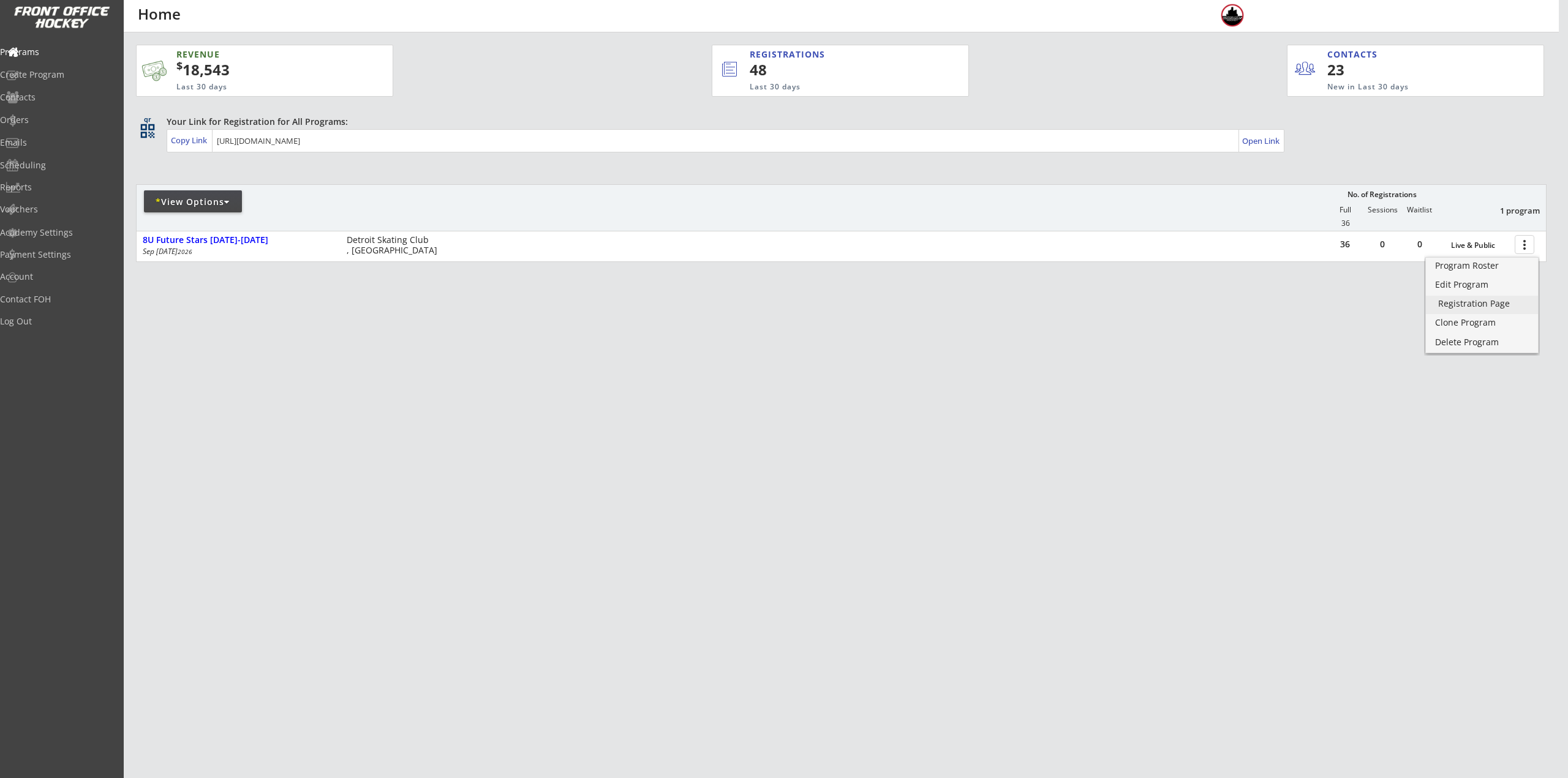
click at [1508, 305] on div "Registration Page" at bounding box center [1481, 304] width 87 height 8
click at [1481, 287] on div "Edit Program" at bounding box center [1481, 284] width 87 height 8
